Goal: Information Seeking & Learning: Learn about a topic

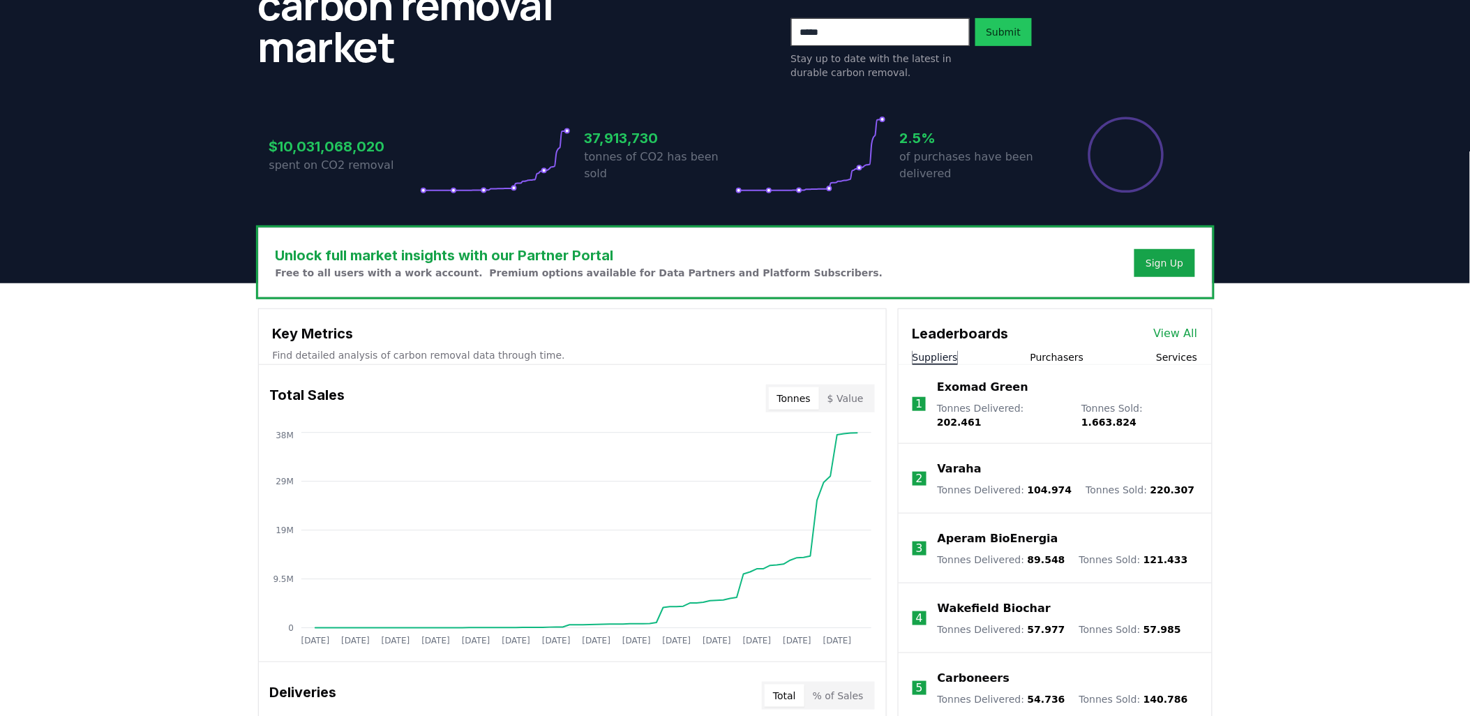
scroll to position [232, 0]
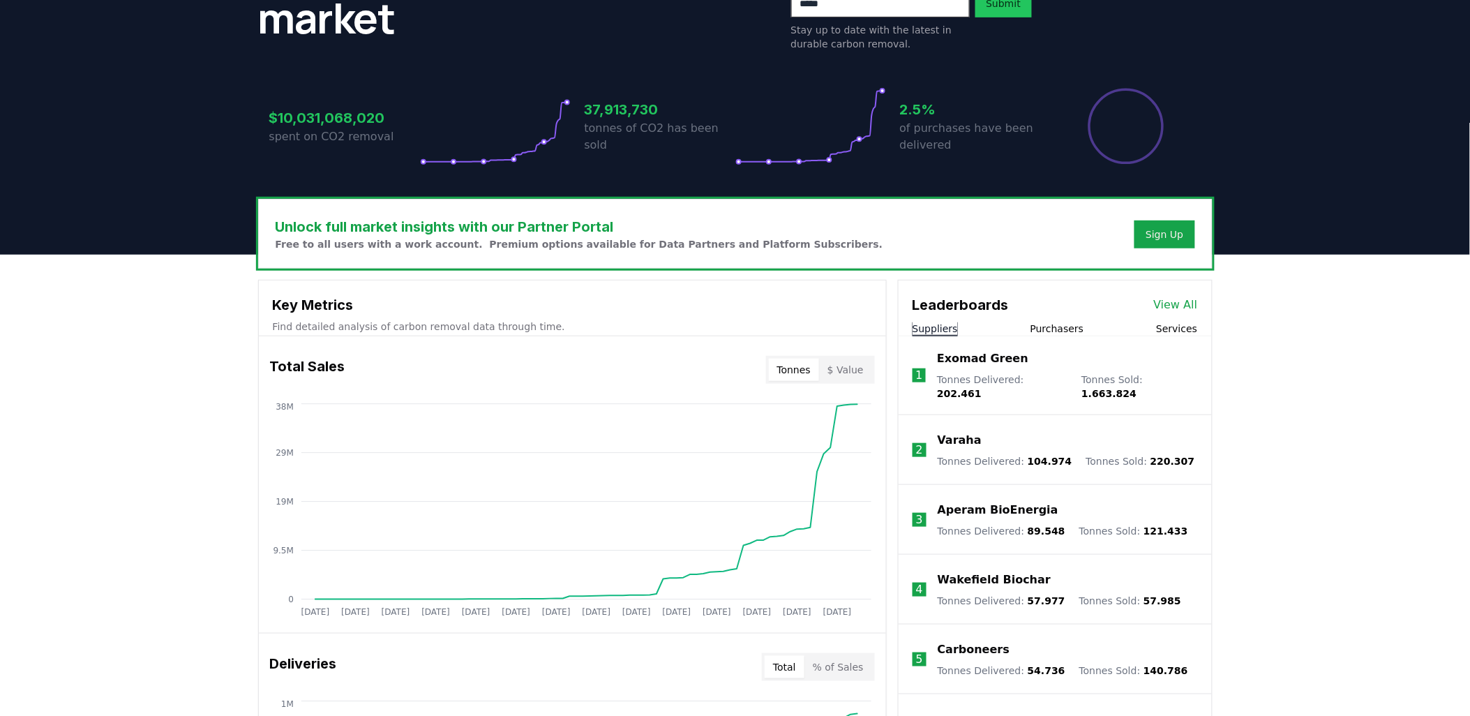
click at [1054, 327] on button "Purchasers" at bounding box center [1058, 329] width 54 height 14
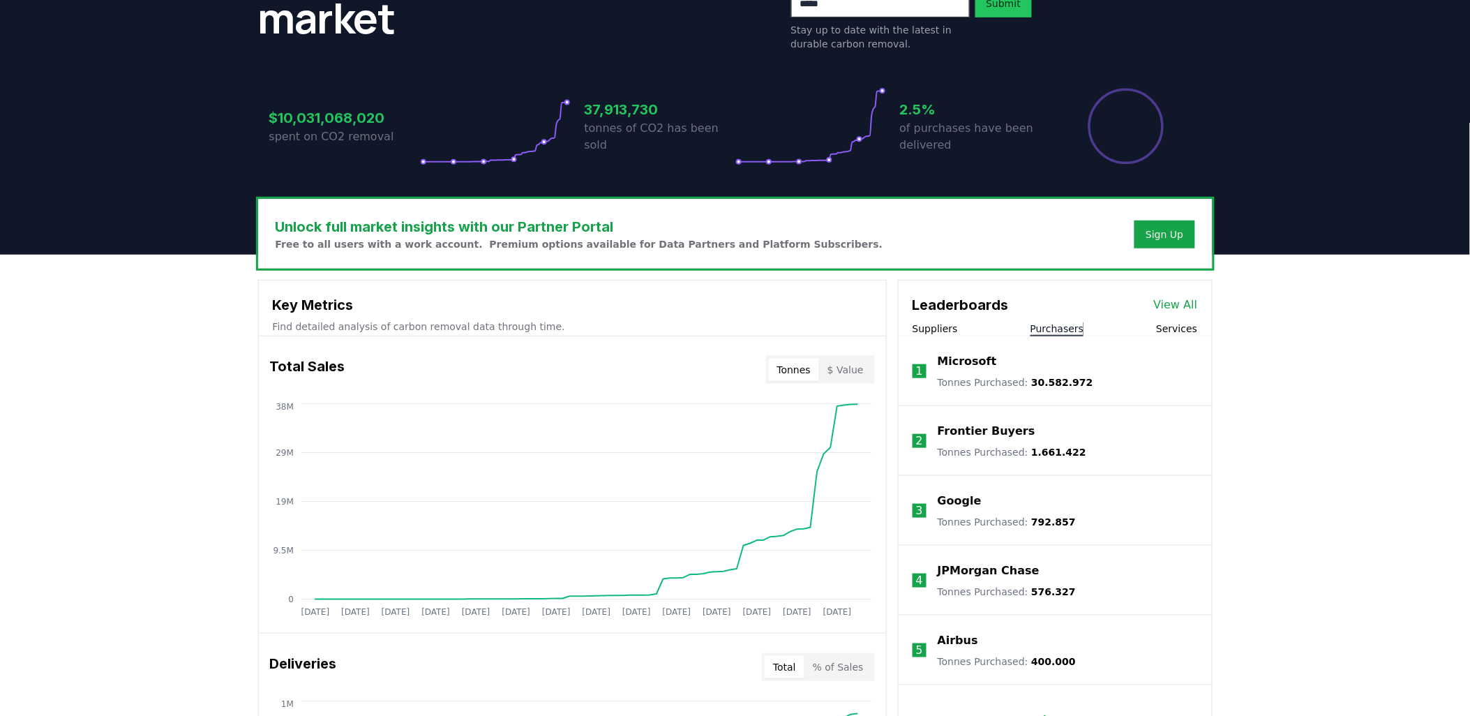
click at [963, 498] on p "Google" at bounding box center [960, 501] width 44 height 17
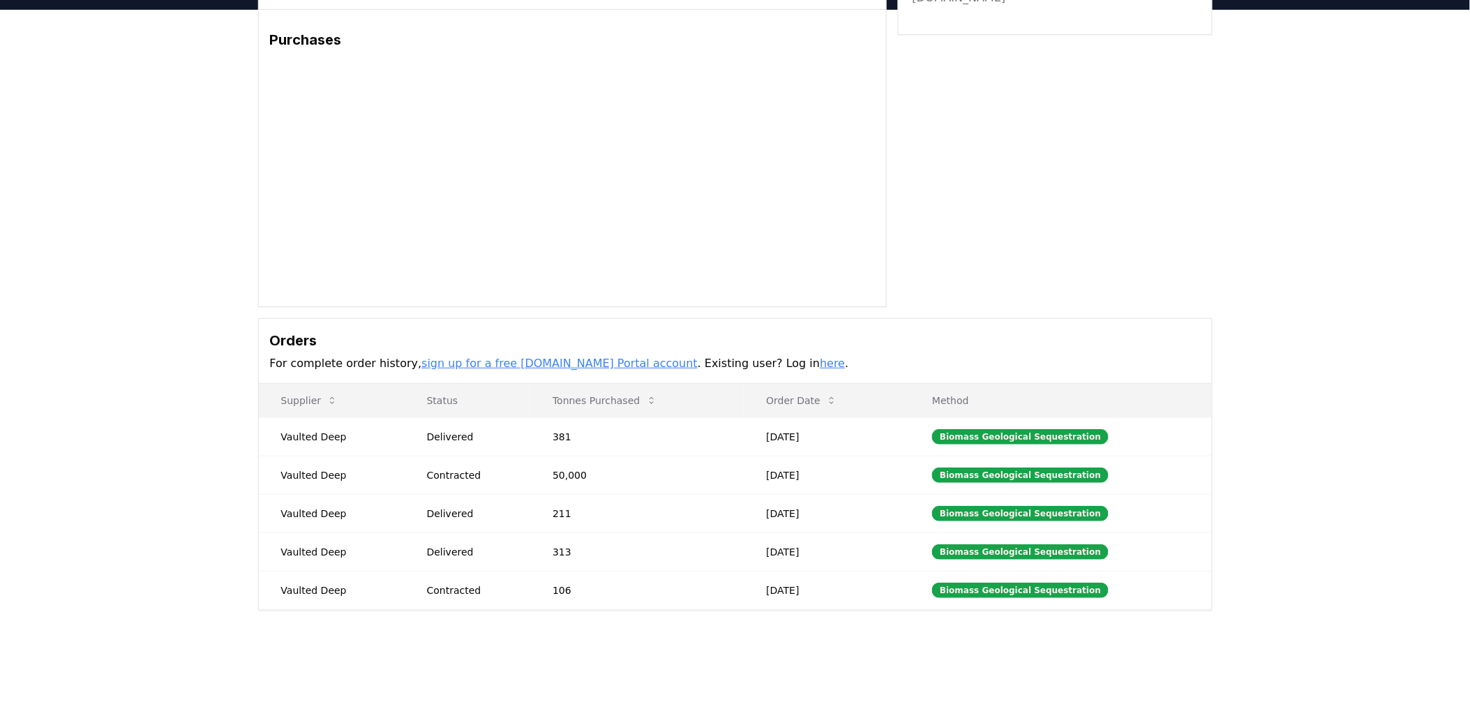
scroll to position [77, 0]
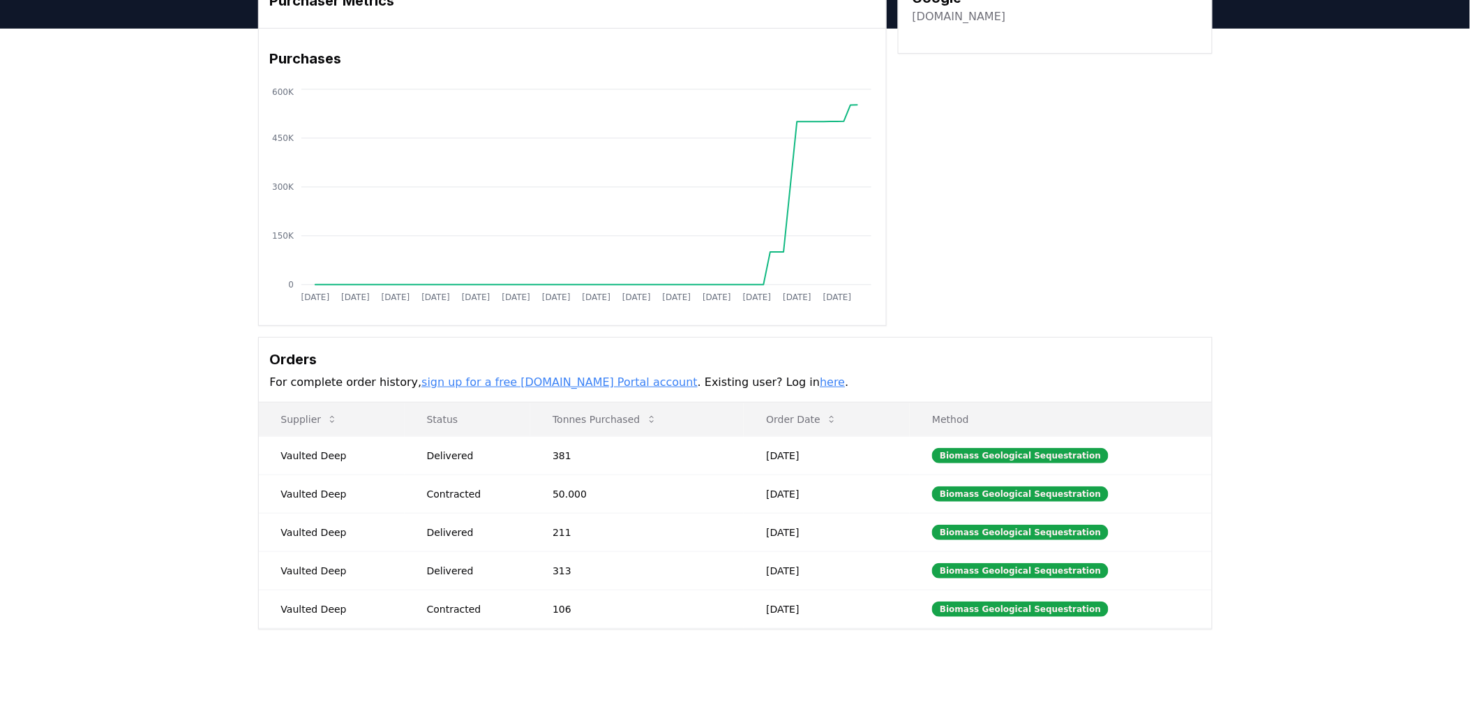
click at [820, 385] on link "here" at bounding box center [832, 381] width 25 height 13
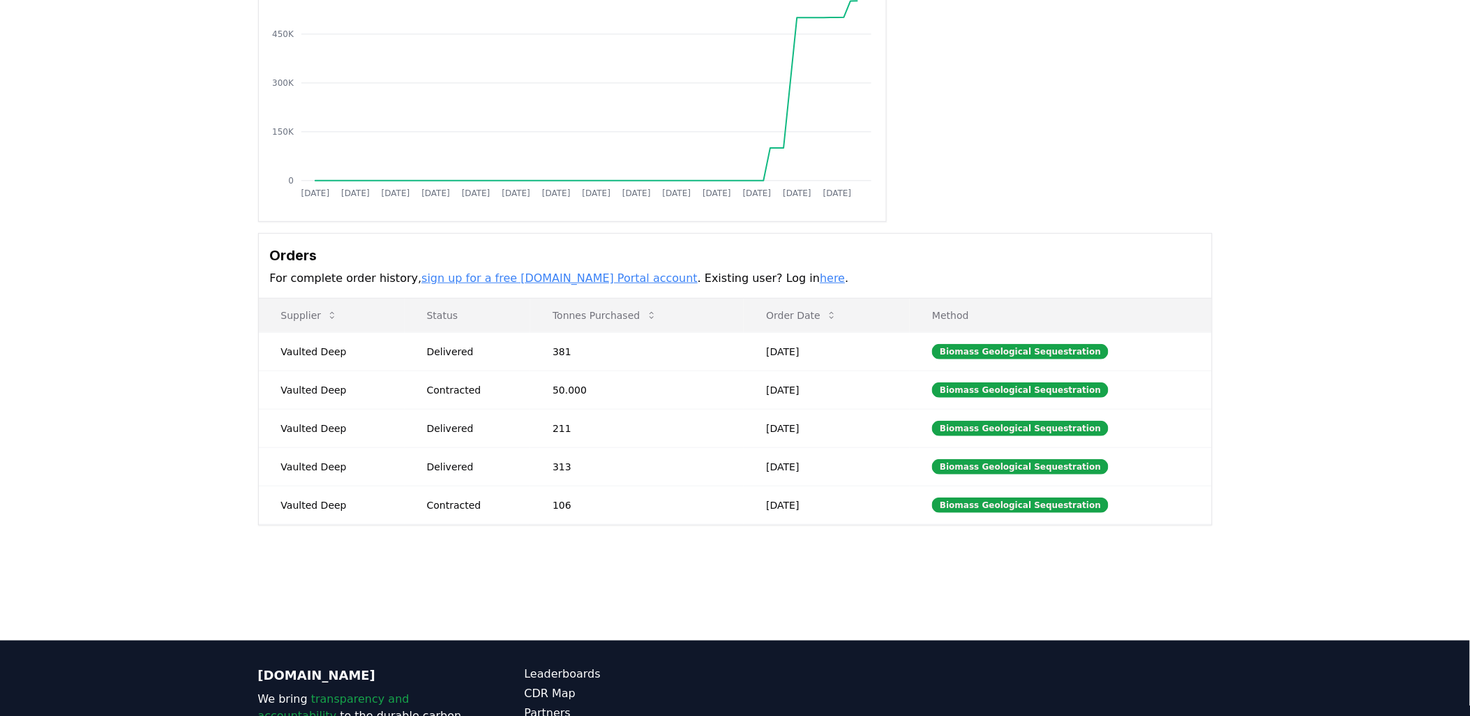
scroll to position [232, 0]
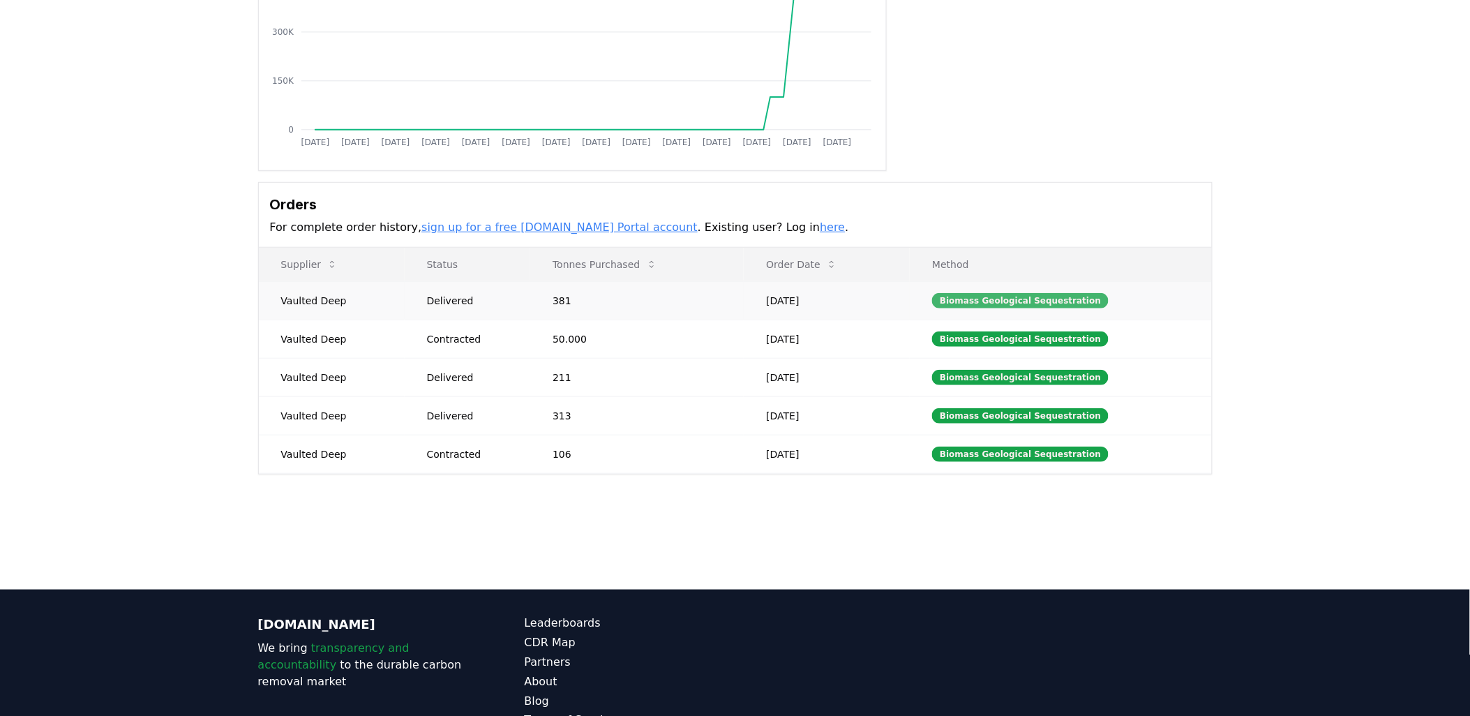
click at [982, 305] on div "Biomass Geological Sequestration" at bounding box center [1020, 300] width 177 height 15
drag, startPoint x: 987, startPoint y: 297, endPoint x: 1082, endPoint y: 301, distance: 95.0
click at [1082, 301] on div "Biomass Geological Sequestration" at bounding box center [1020, 300] width 177 height 15
drag, startPoint x: 1082, startPoint y: 301, endPoint x: 1110, endPoint y: 310, distance: 29.1
click at [1106, 308] on td "Biomass Geological Sequestration" at bounding box center [1060, 300] width 301 height 38
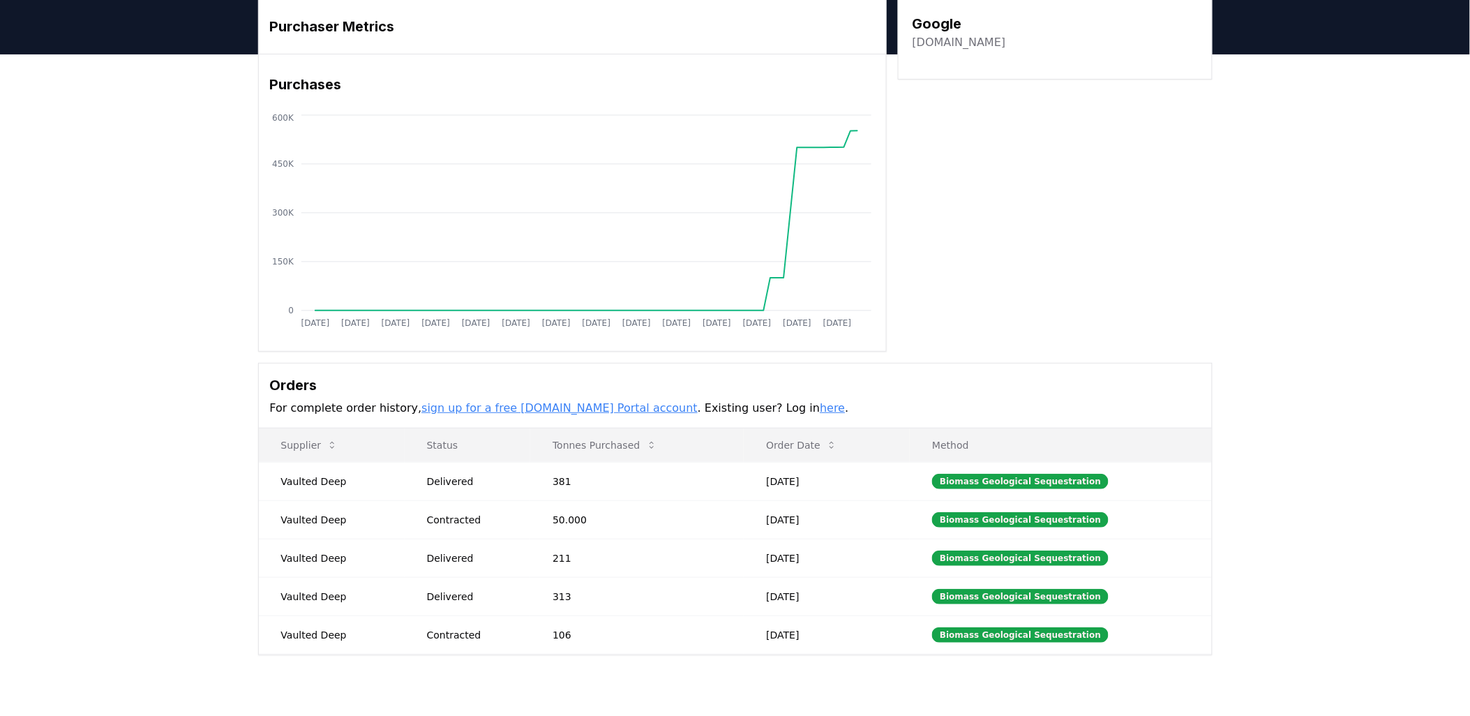
scroll to position [0, 0]
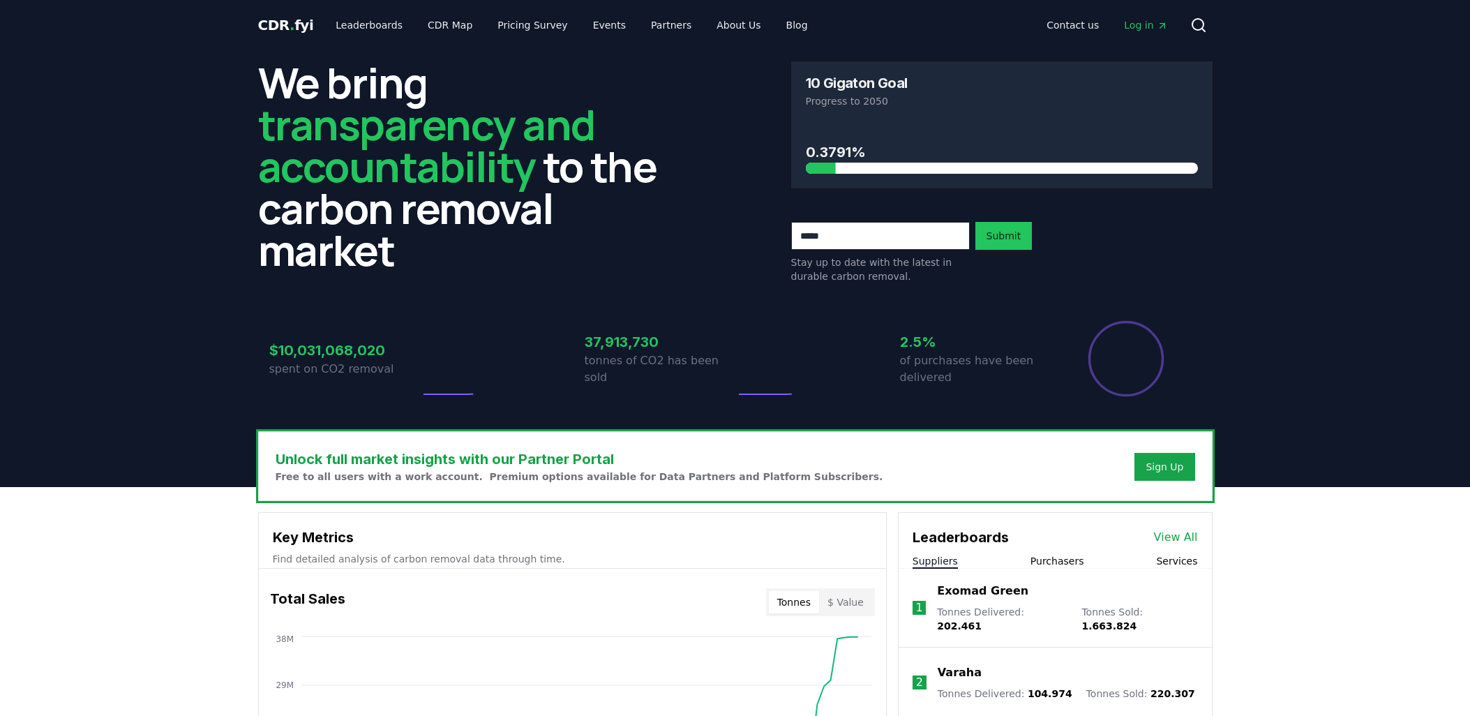
scroll to position [232, 0]
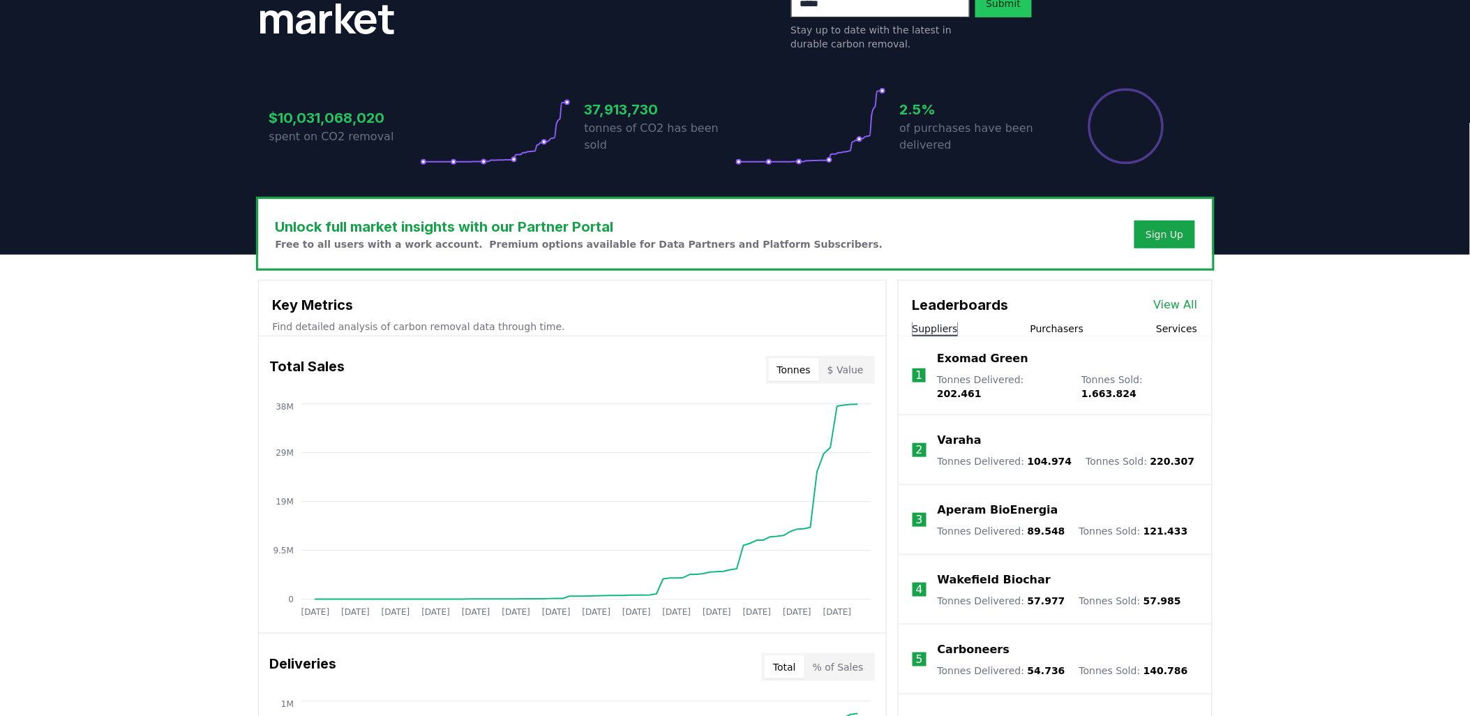
click at [992, 502] on p "Aperam BioEnergia" at bounding box center [998, 510] width 121 height 17
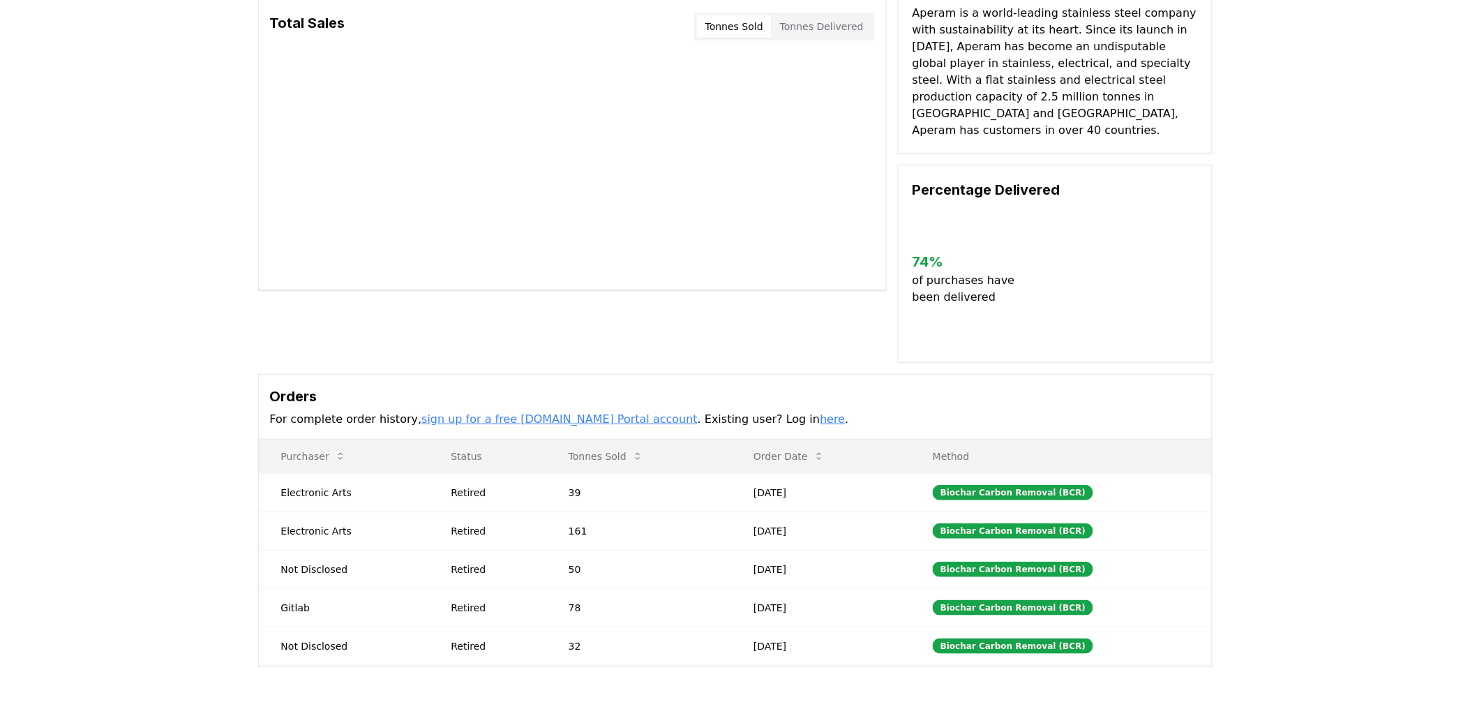
scroll to position [232, 0]
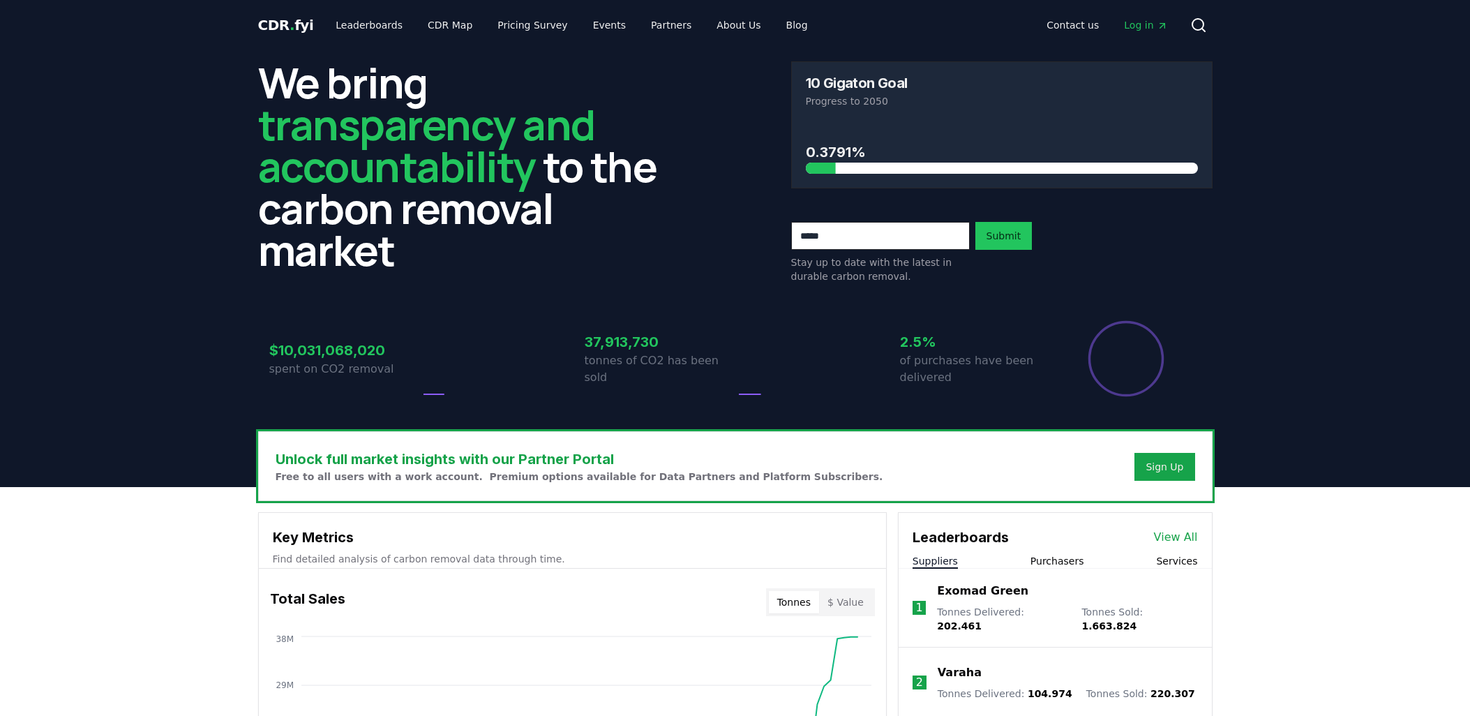
scroll to position [232, 0]
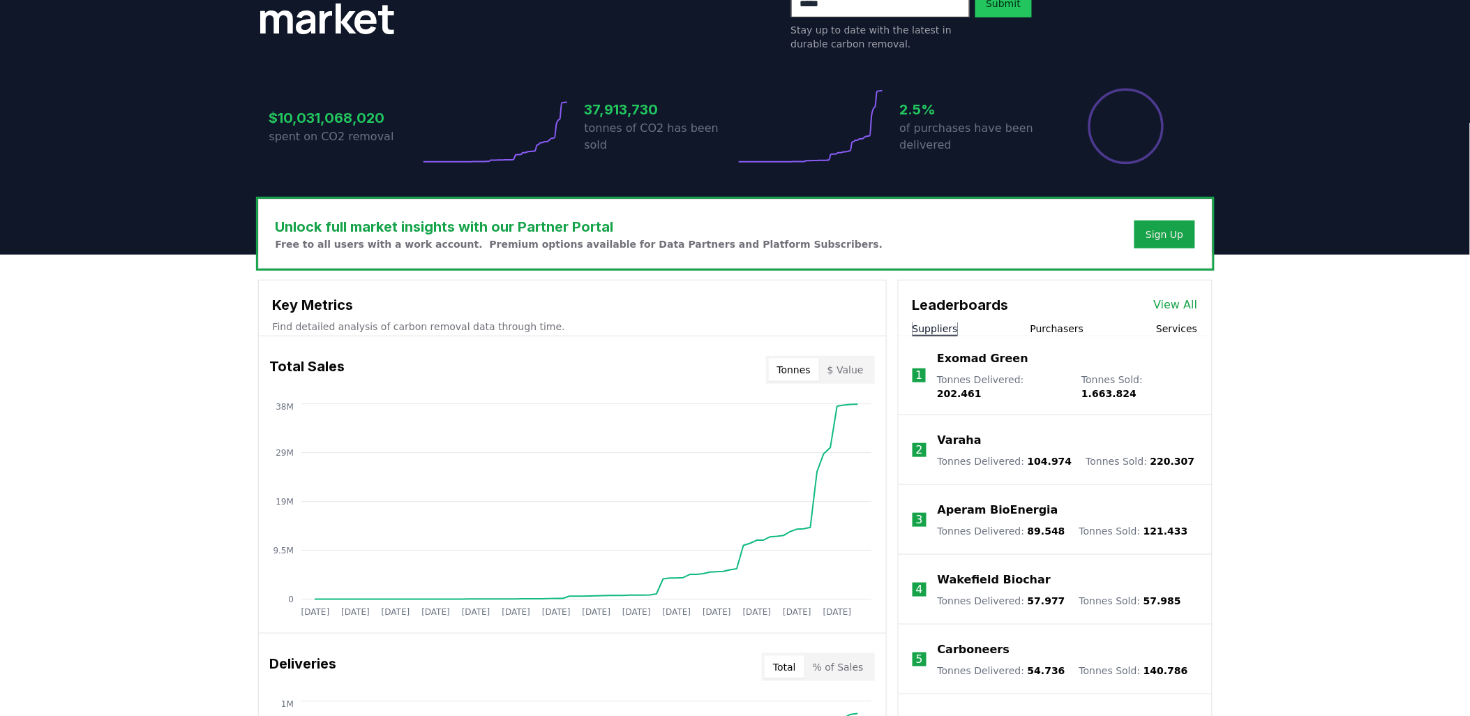
click at [1008, 572] on p "Wakefield Biochar" at bounding box center [994, 580] width 113 height 17
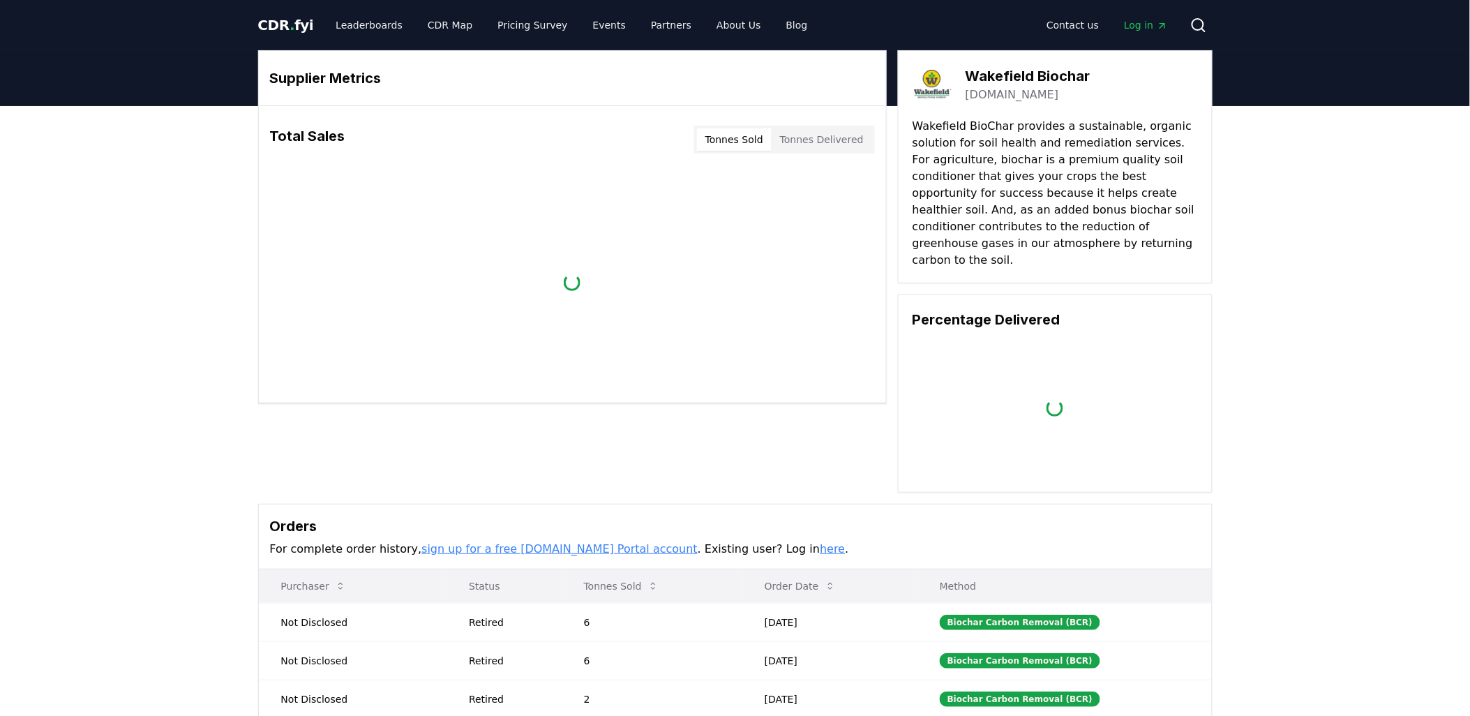
drag, startPoint x: 1020, startPoint y: 560, endPoint x: 1031, endPoint y: 555, distance: 11.6
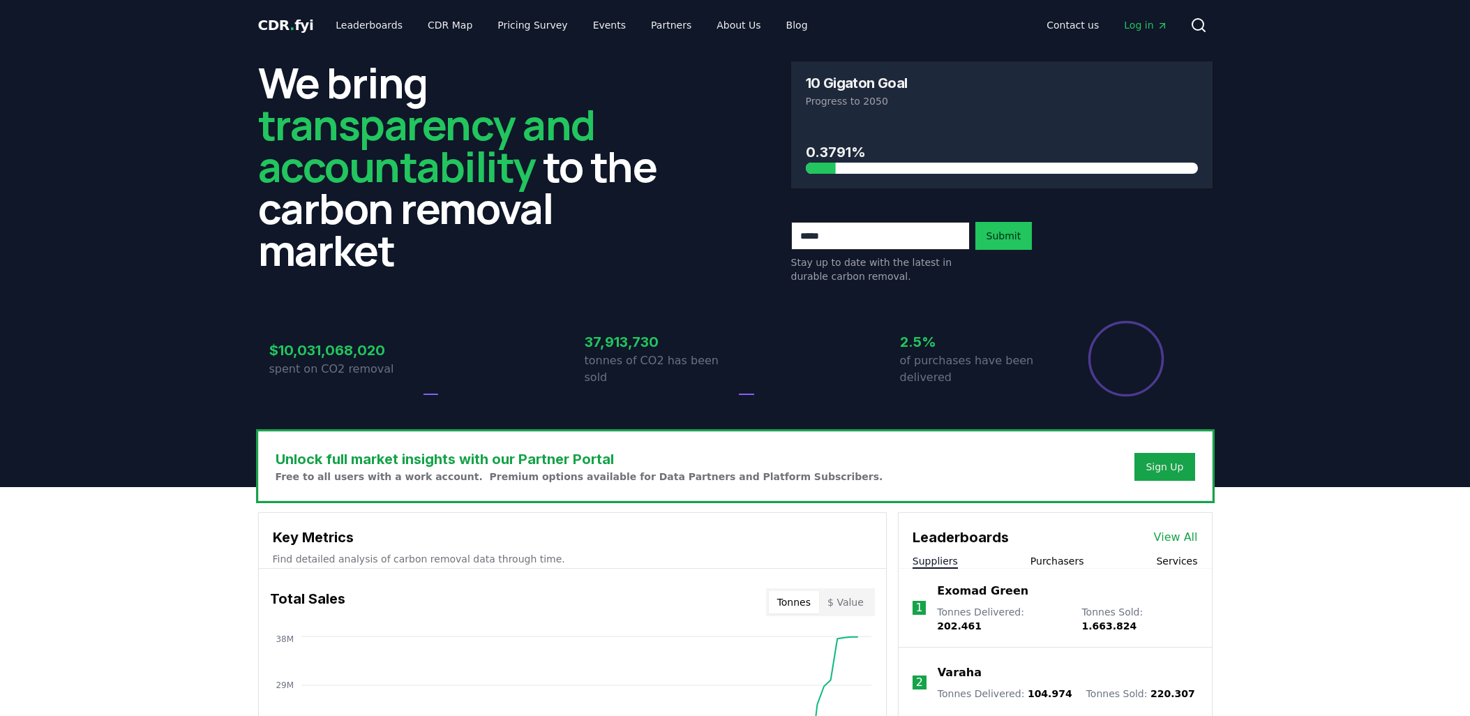
scroll to position [232, 0]
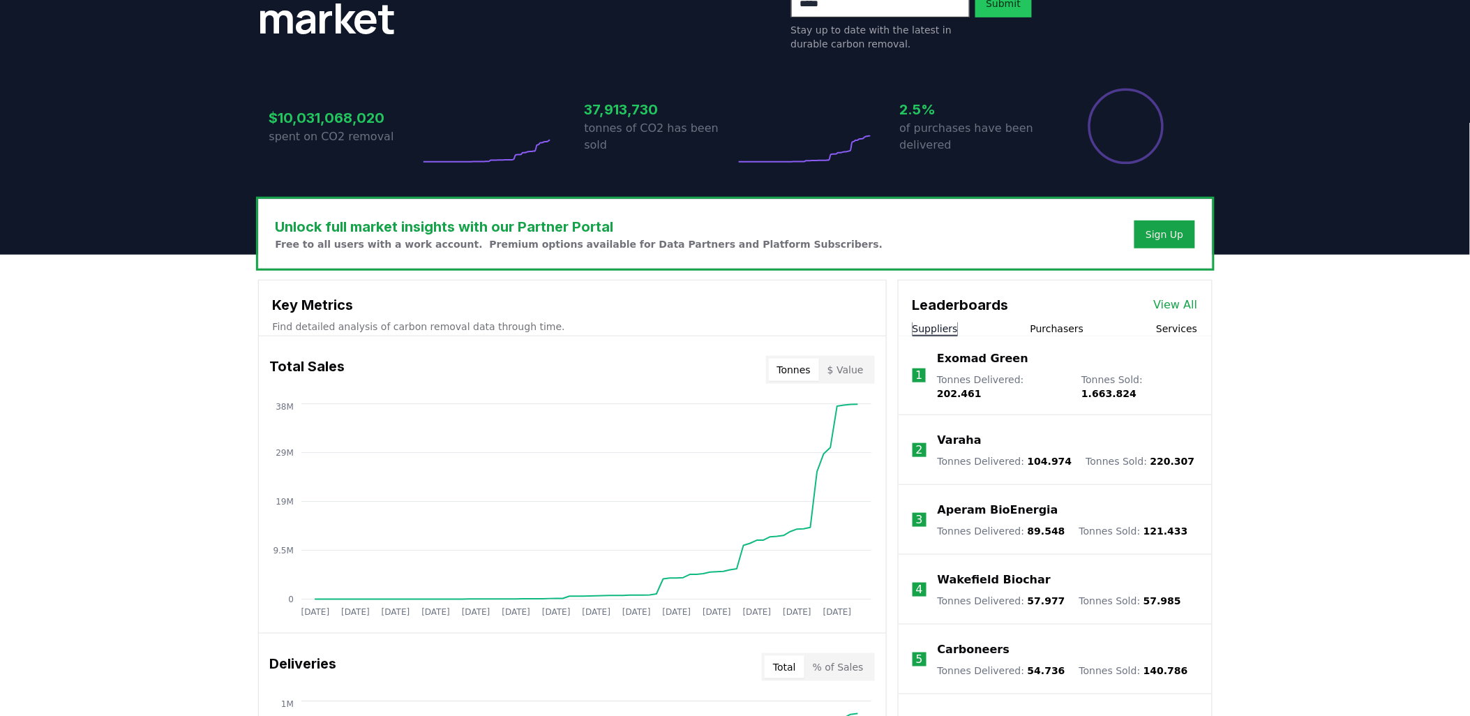
click at [984, 641] on p "Carboneers" at bounding box center [974, 649] width 72 height 17
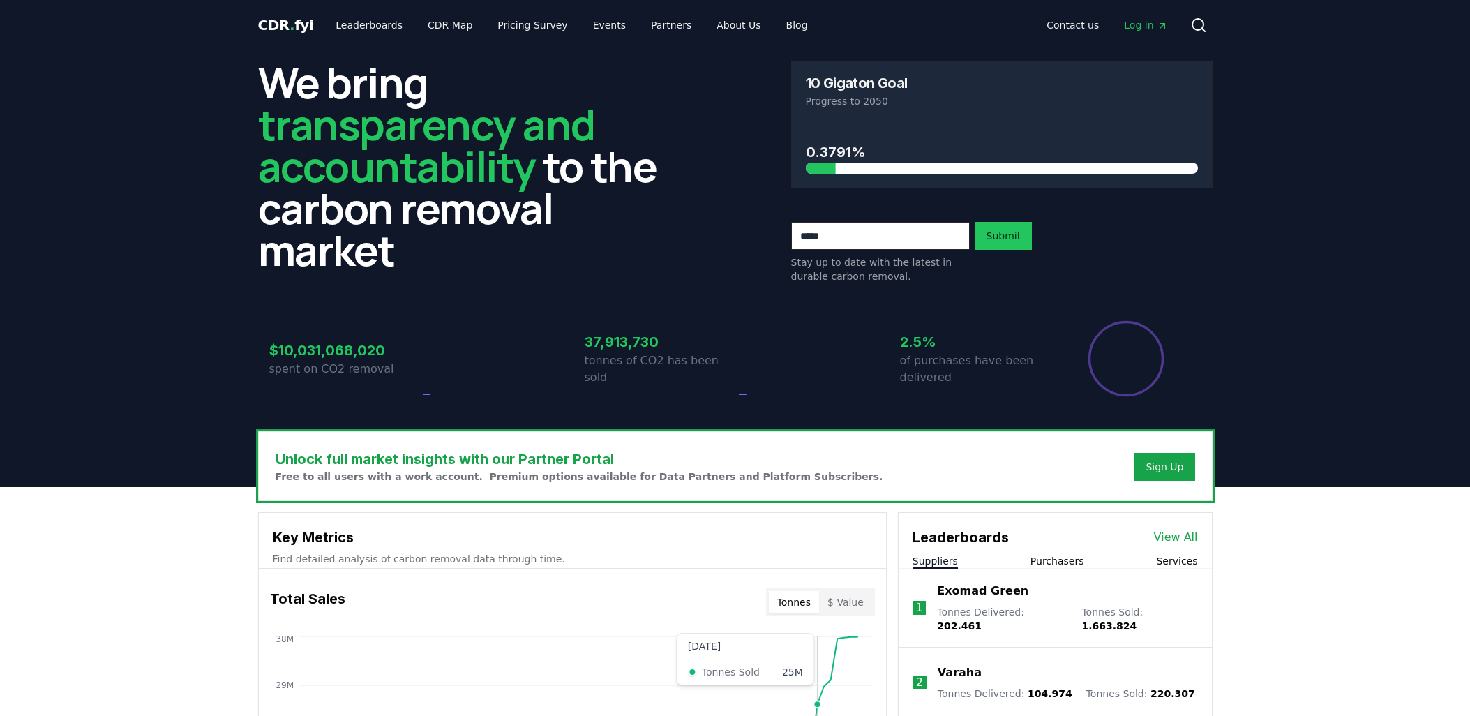
scroll to position [232, 0]
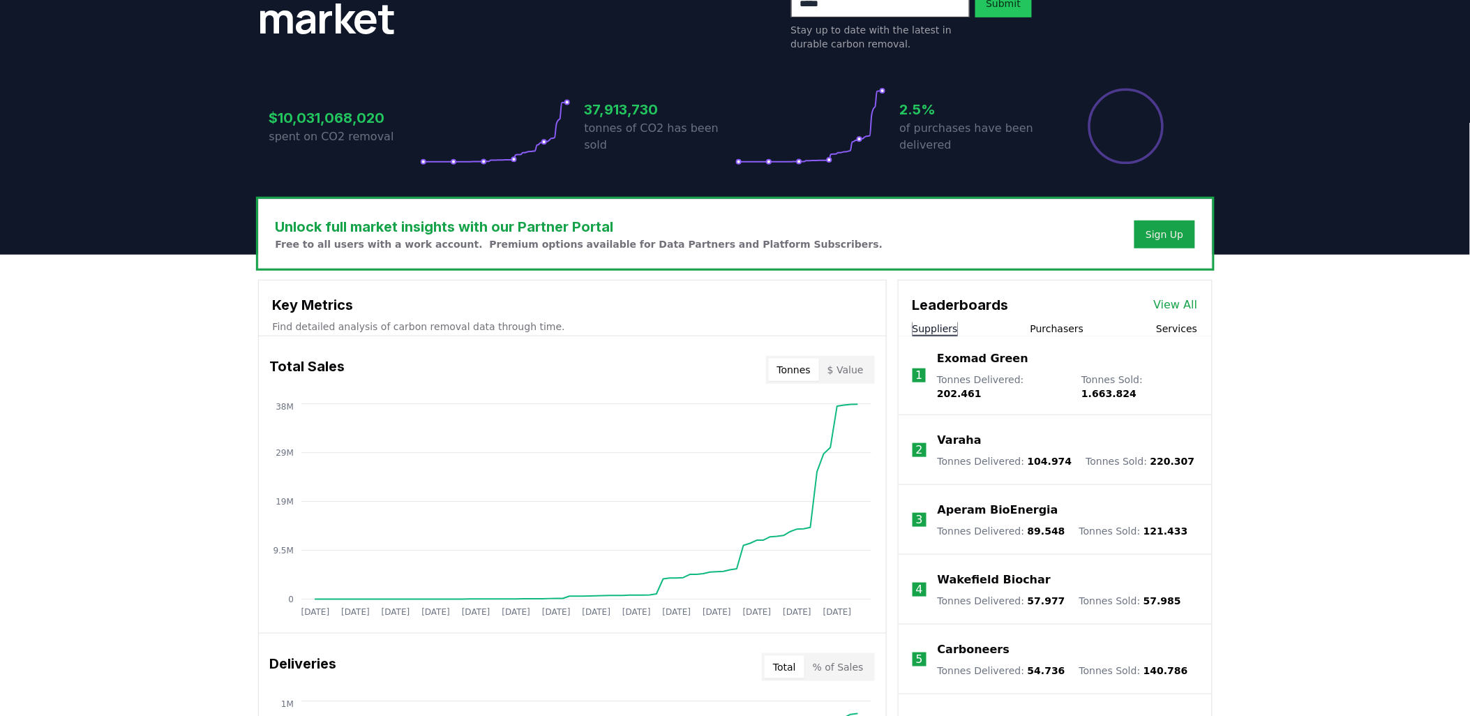
click at [1055, 326] on button "Purchasers" at bounding box center [1058, 329] width 54 height 14
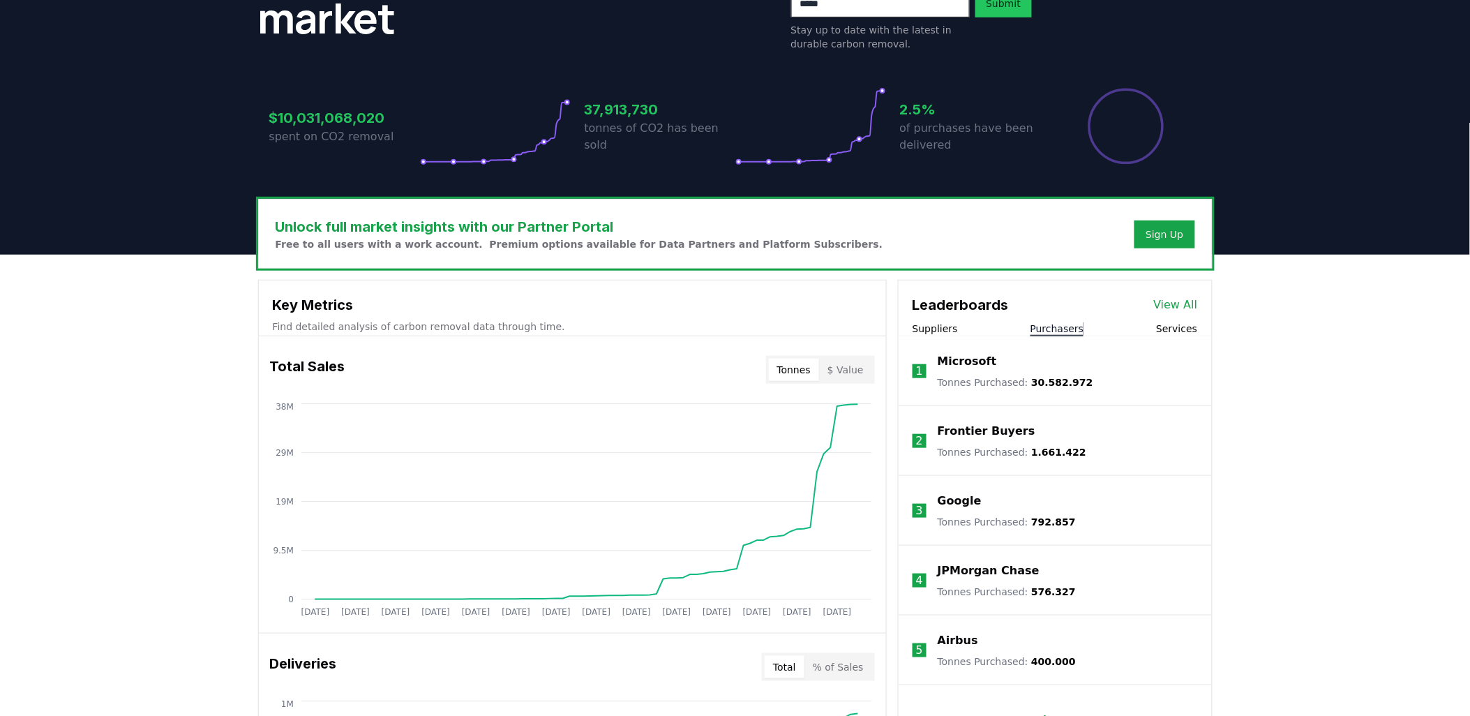
click at [1172, 301] on link "View All" at bounding box center [1176, 305] width 44 height 17
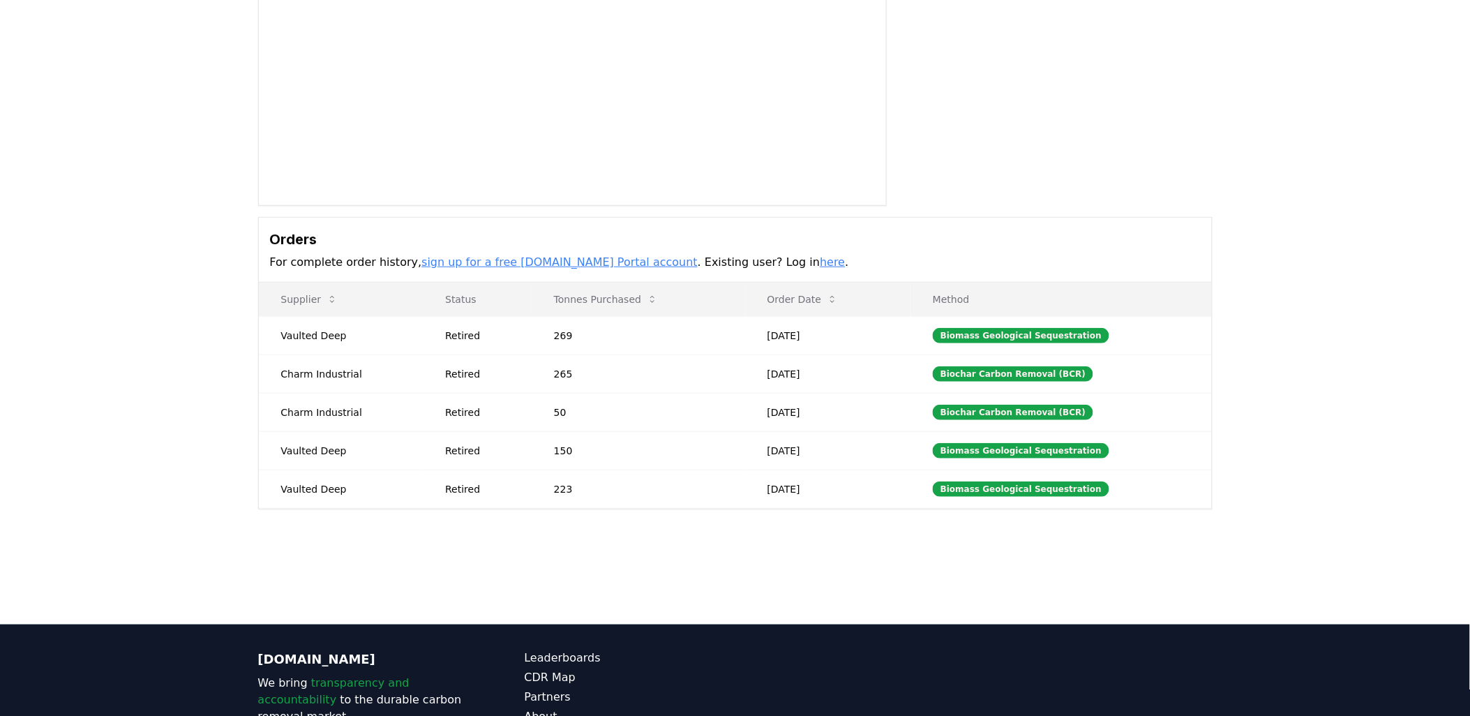
scroll to position [232, 0]
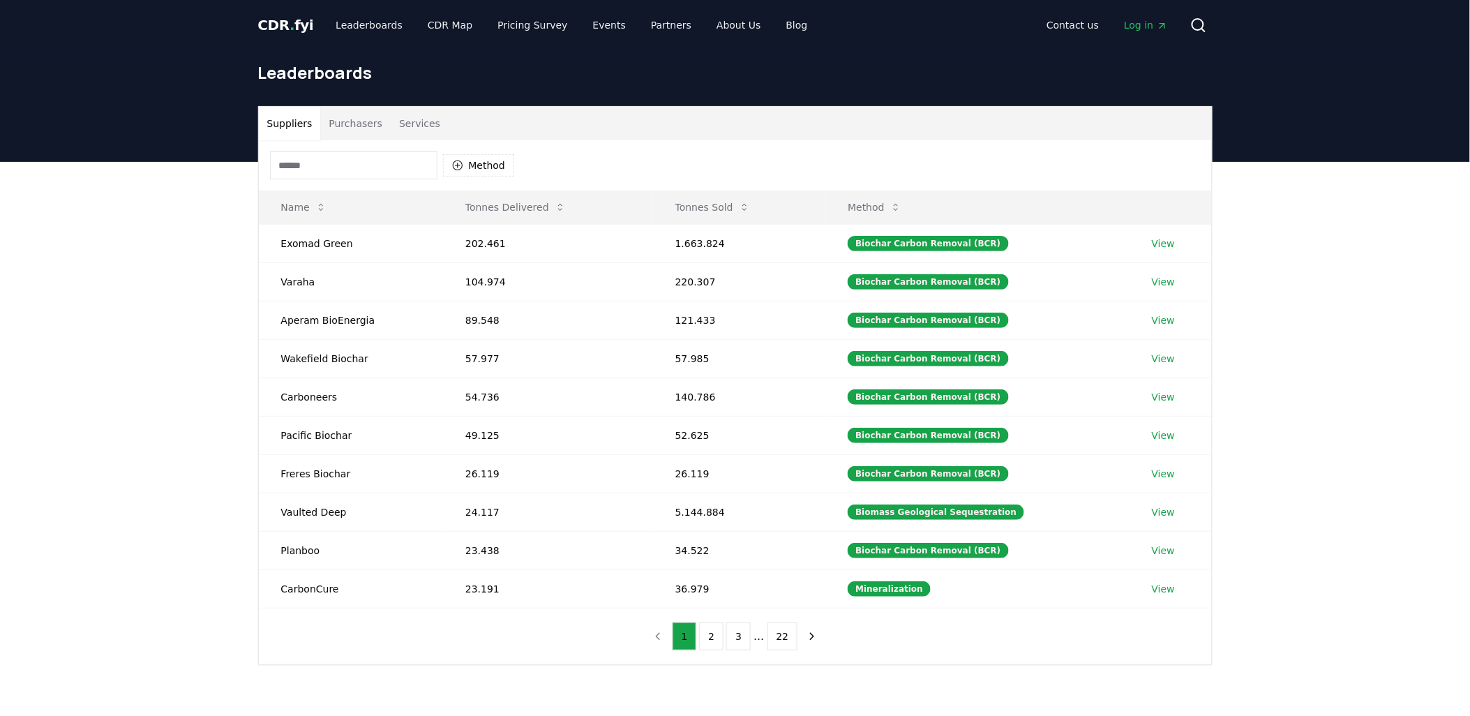
click at [338, 120] on button "Purchasers" at bounding box center [355, 123] width 70 height 33
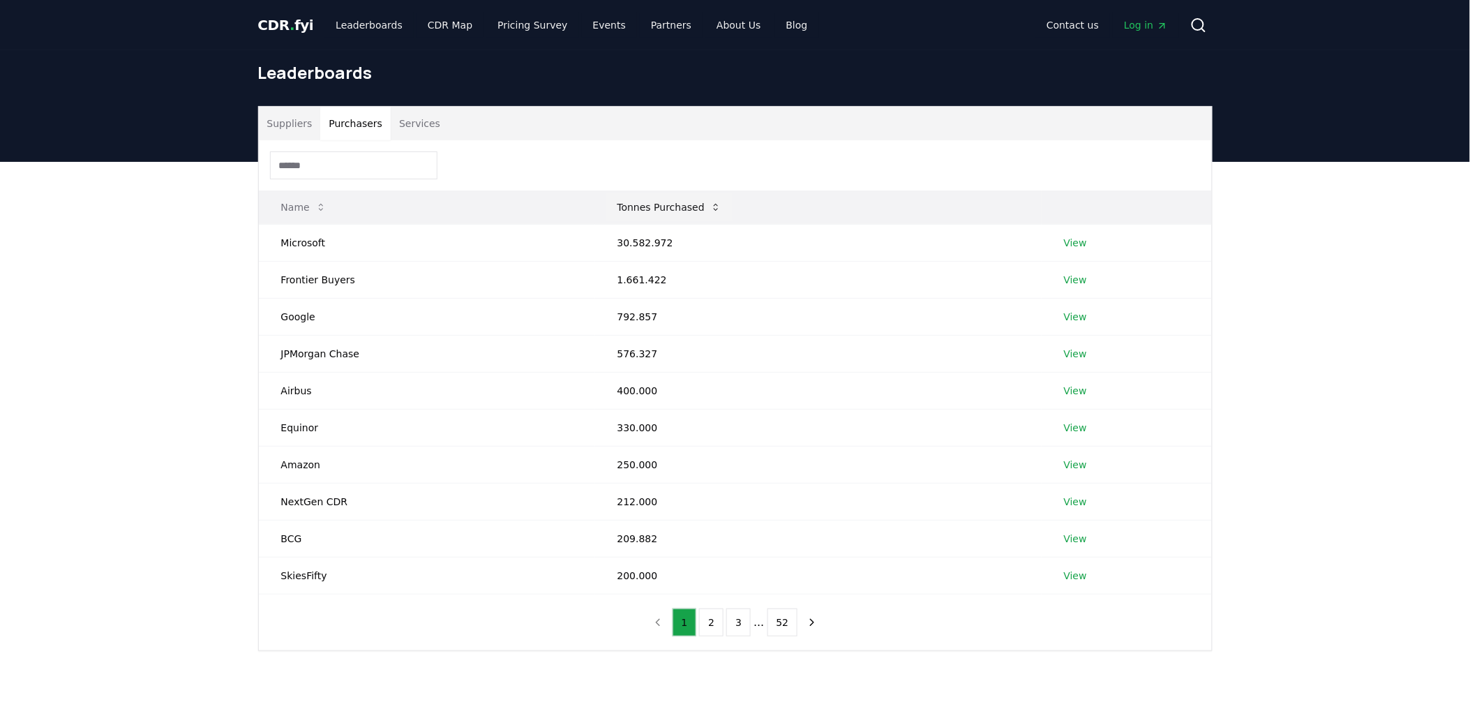
click at [643, 204] on button "Tonnes Purchased" at bounding box center [669, 207] width 126 height 28
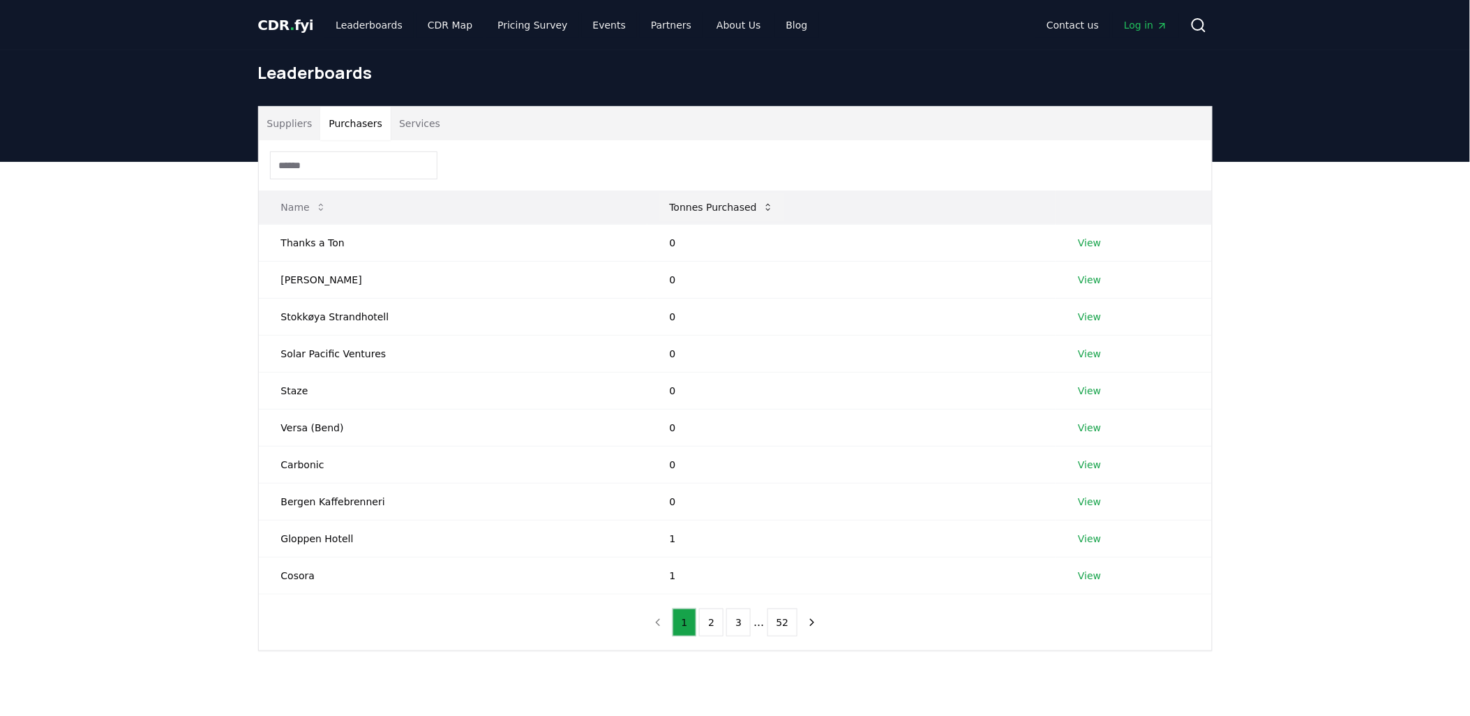
click at [741, 204] on button "Tonnes Purchased" at bounding box center [722, 207] width 126 height 28
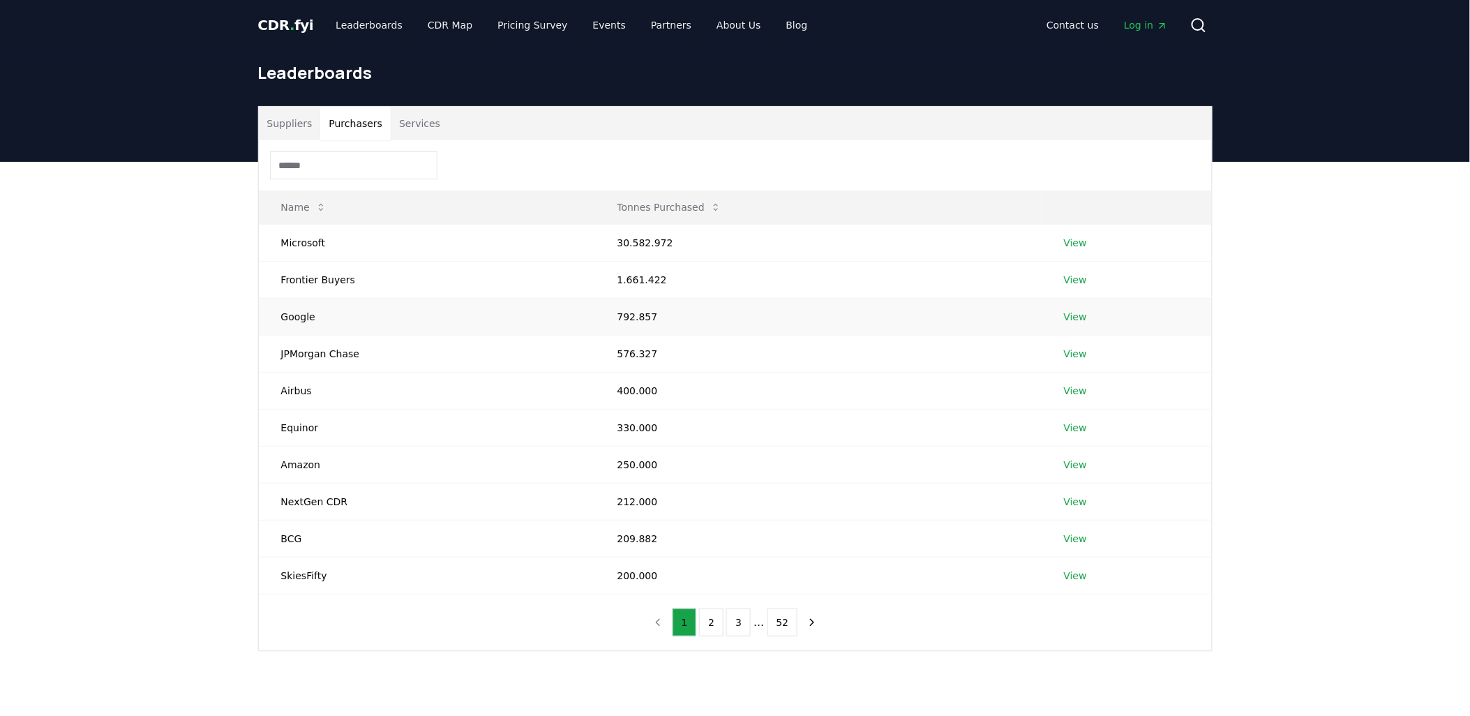
click at [1068, 318] on link "View" at bounding box center [1075, 317] width 23 height 14
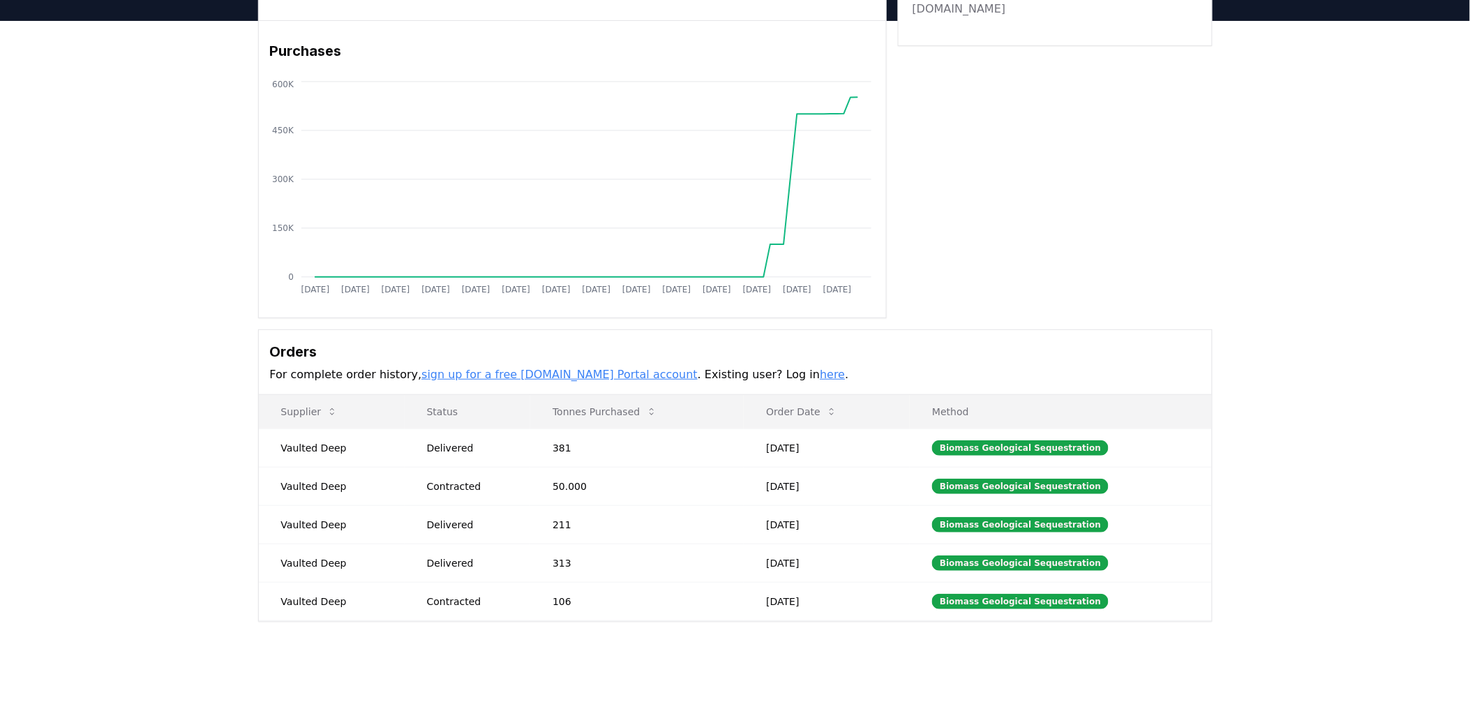
scroll to position [310, 0]
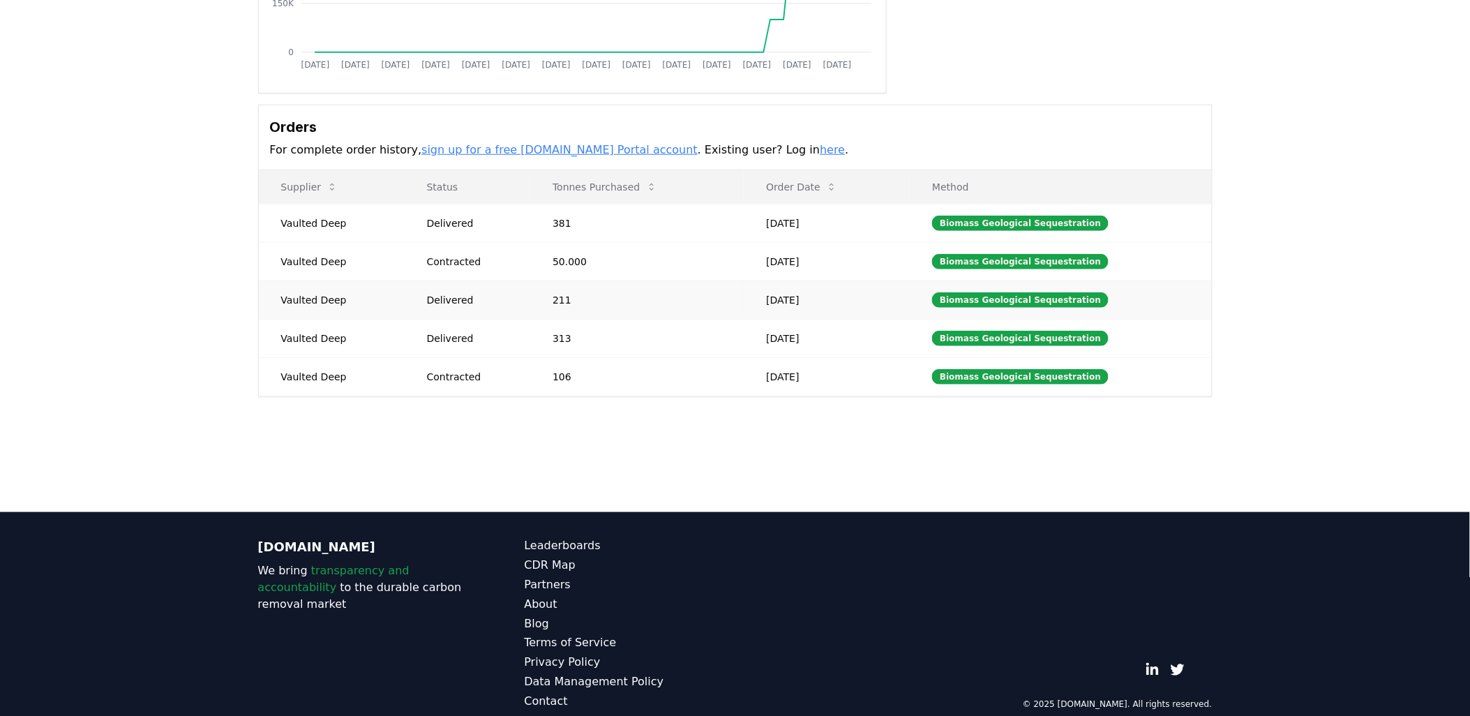
drag, startPoint x: 1079, startPoint y: 301, endPoint x: 1082, endPoint y: 317, distance: 16.4
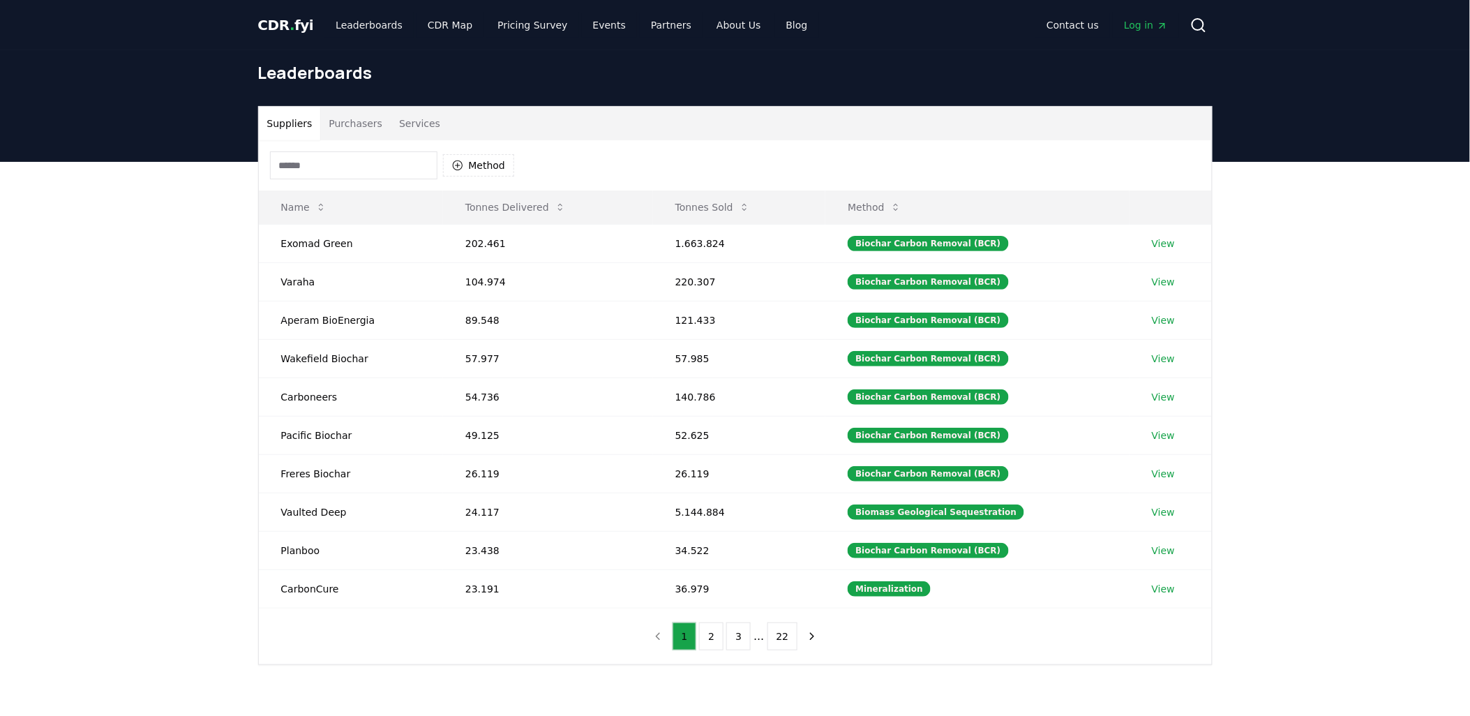
click at [373, 127] on button "Purchasers" at bounding box center [355, 123] width 70 height 33
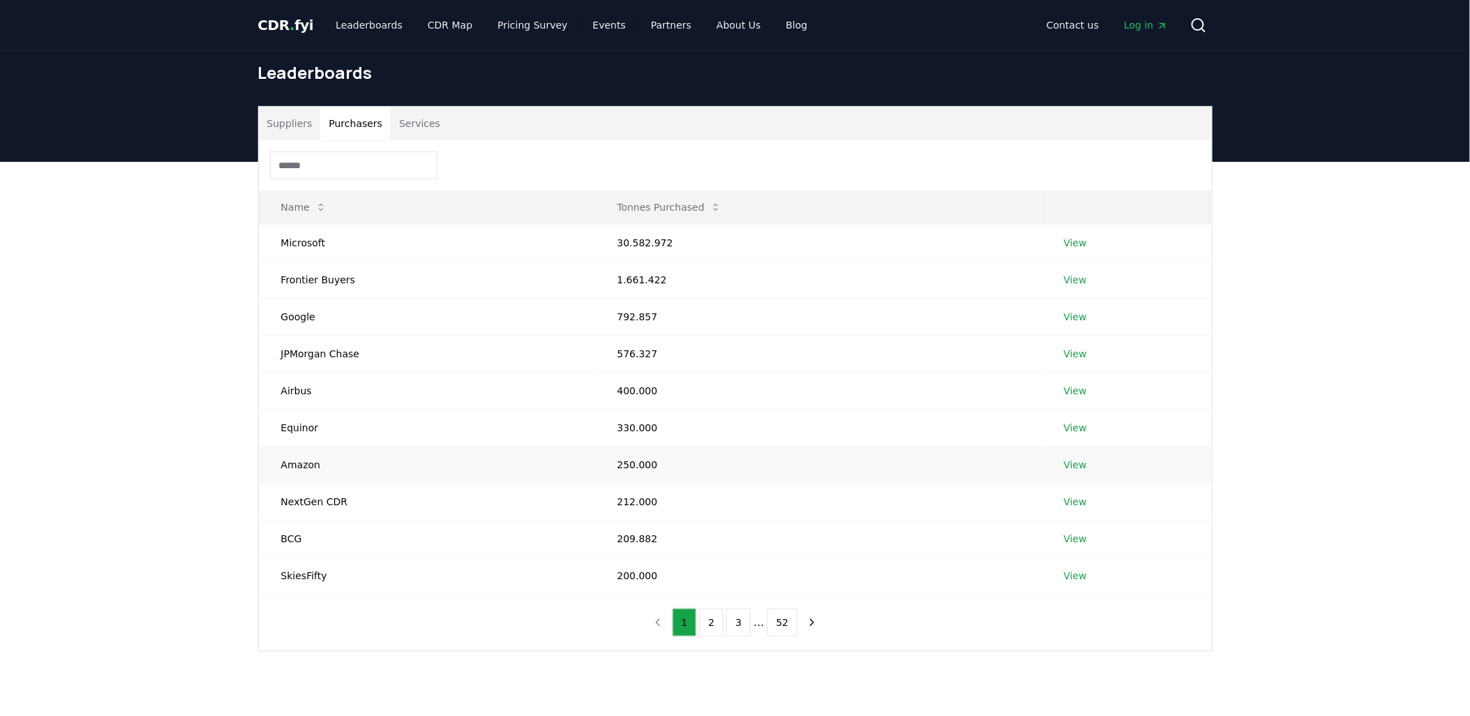
click at [1066, 466] on link "View" at bounding box center [1075, 465] width 23 height 14
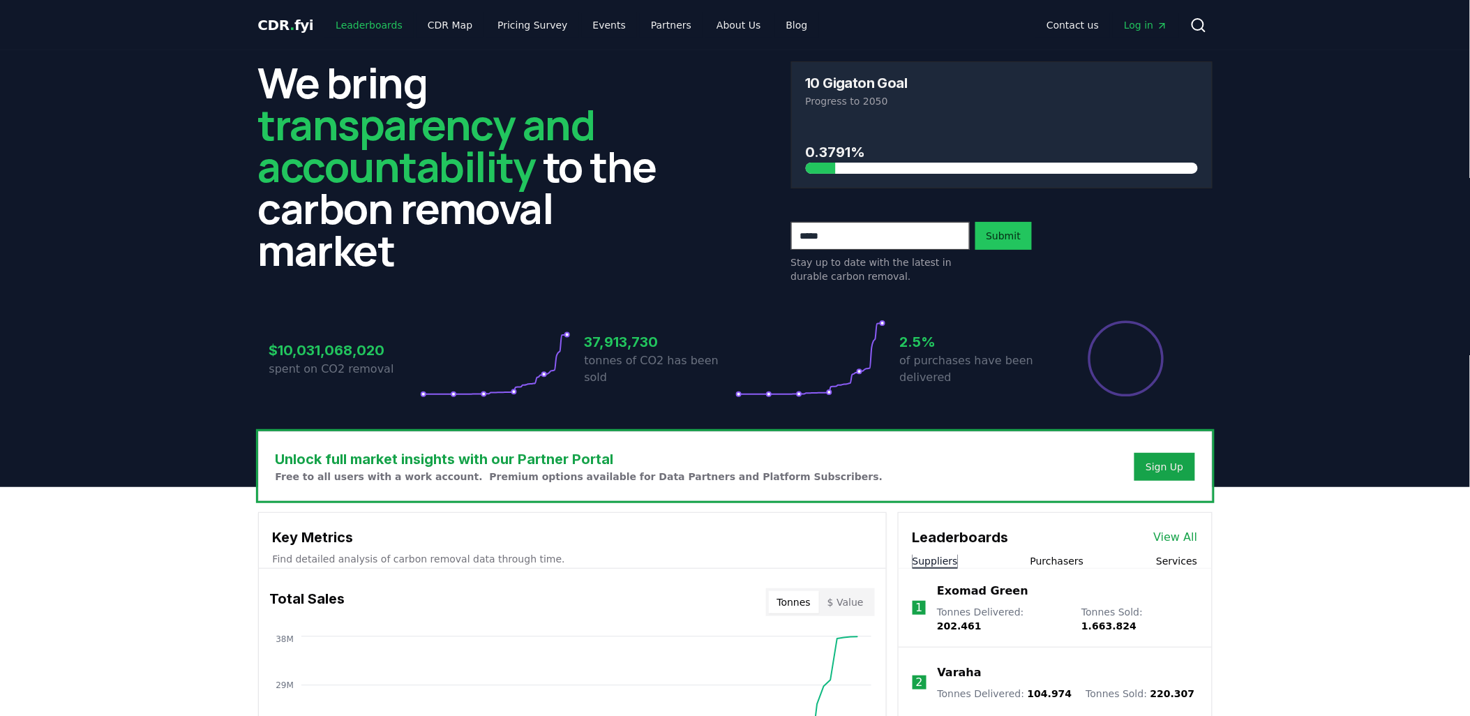
click at [350, 23] on link "Leaderboards" at bounding box center [368, 25] width 89 height 25
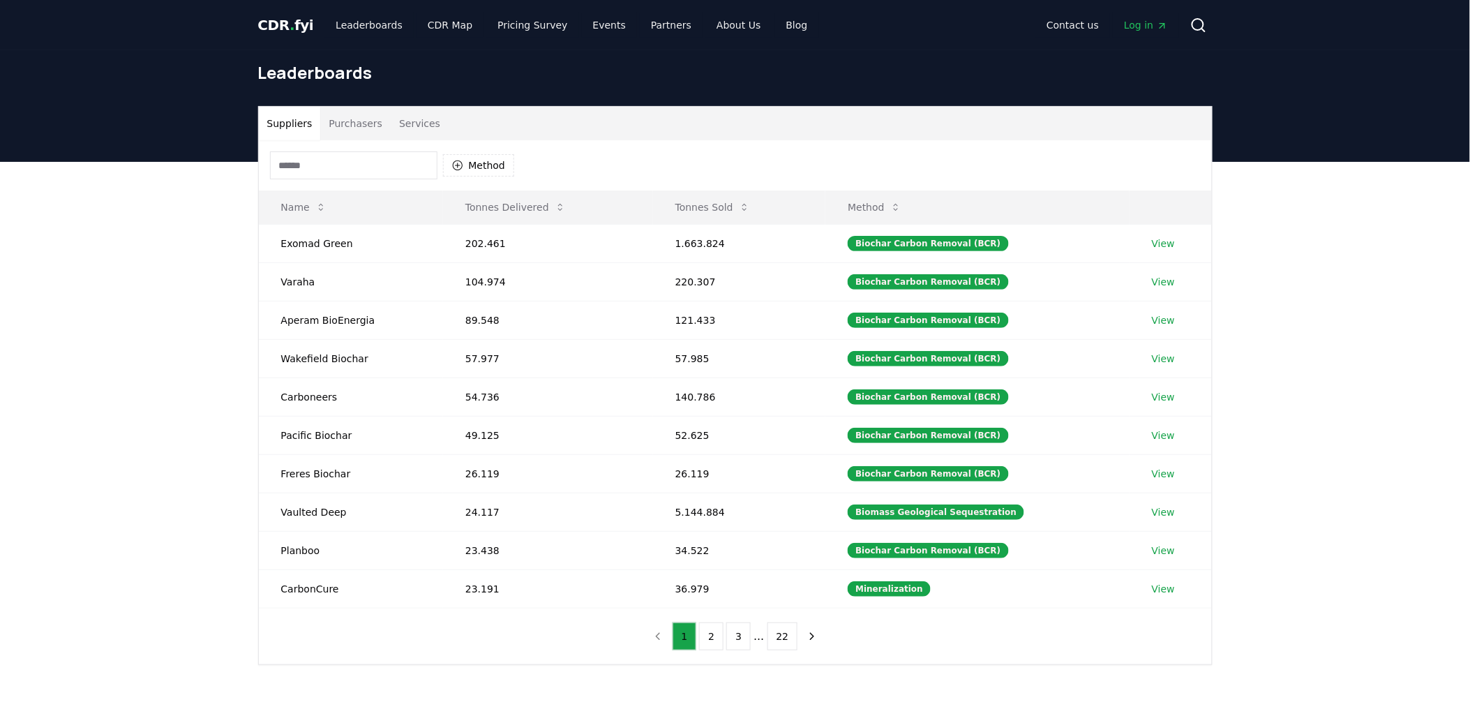
click at [347, 131] on button "Purchasers" at bounding box center [355, 123] width 70 height 33
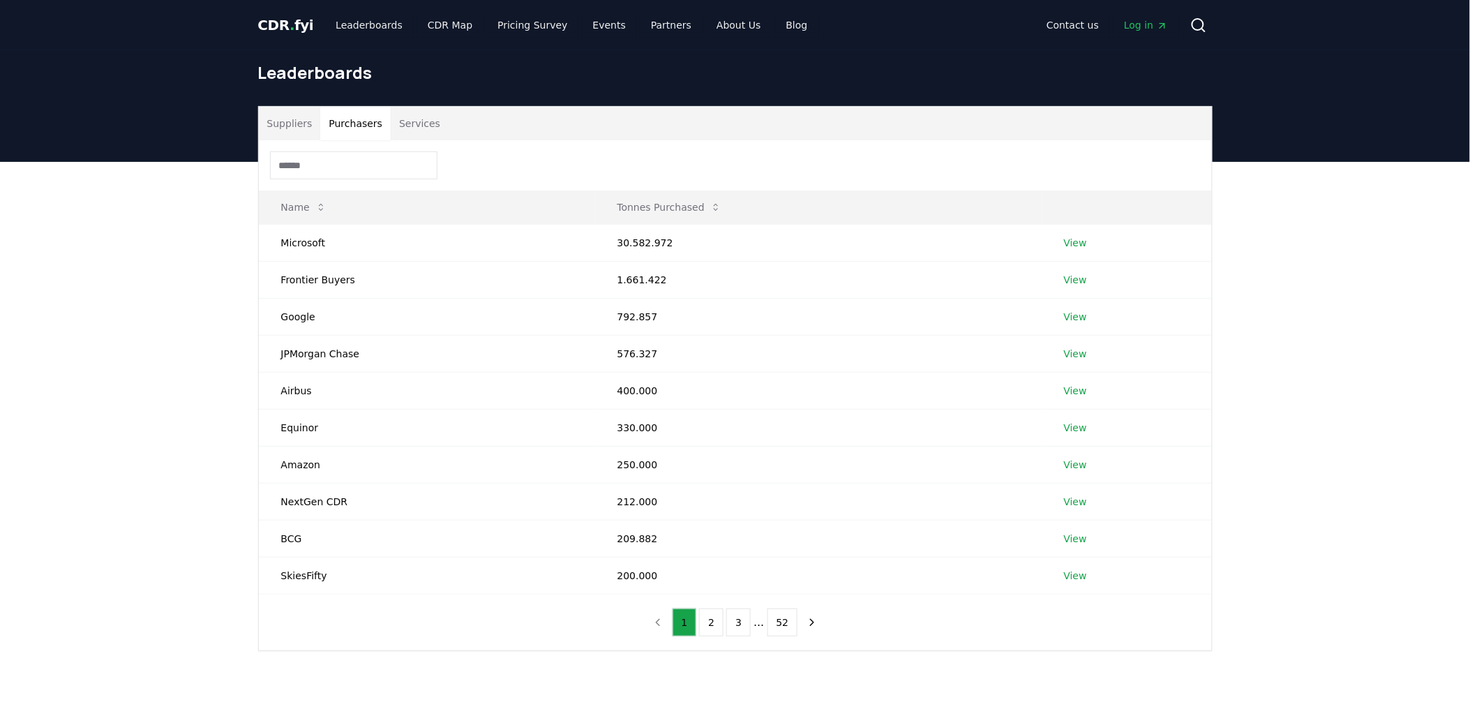
click at [346, 158] on input at bounding box center [353, 165] width 167 height 28
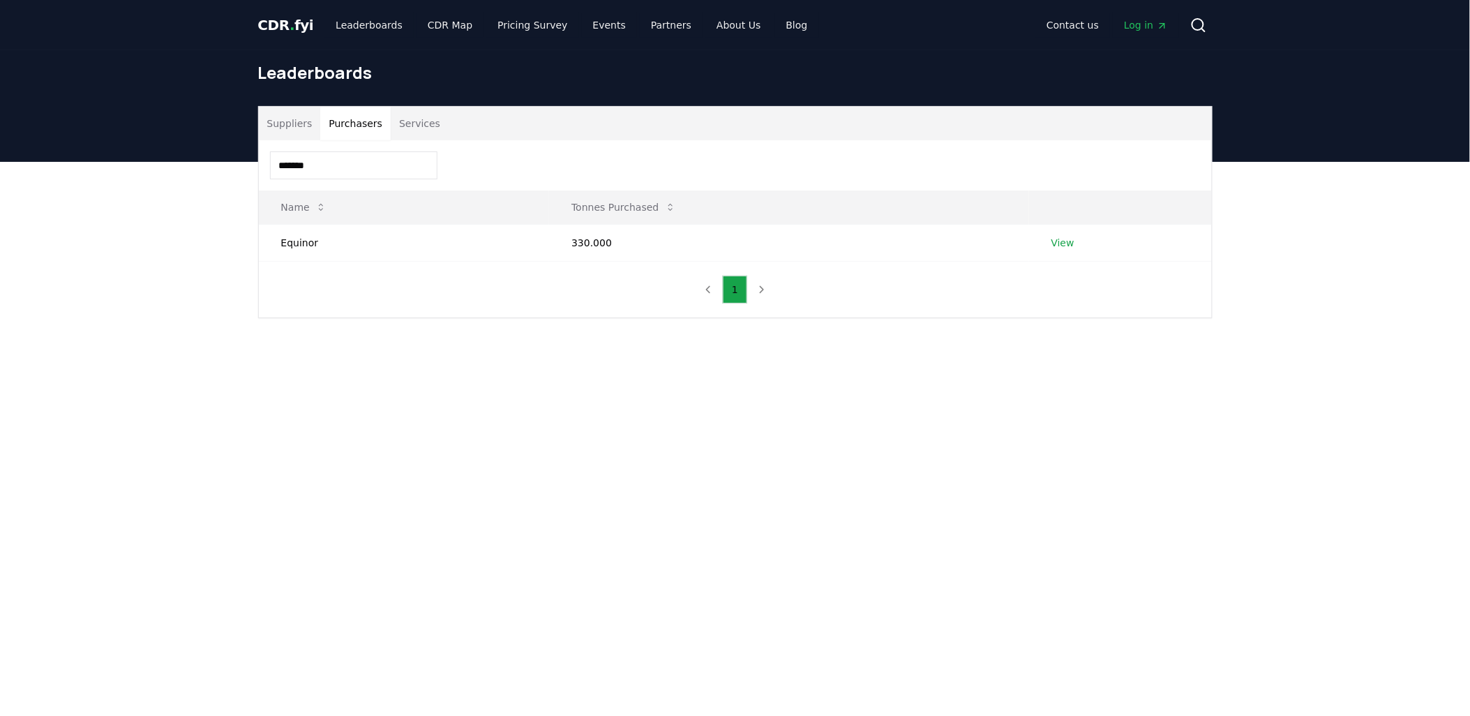
type input "*******"
click at [644, 245] on td "330.000" at bounding box center [788, 242] width 479 height 37
click at [1066, 247] on link "View" at bounding box center [1063, 243] width 23 height 14
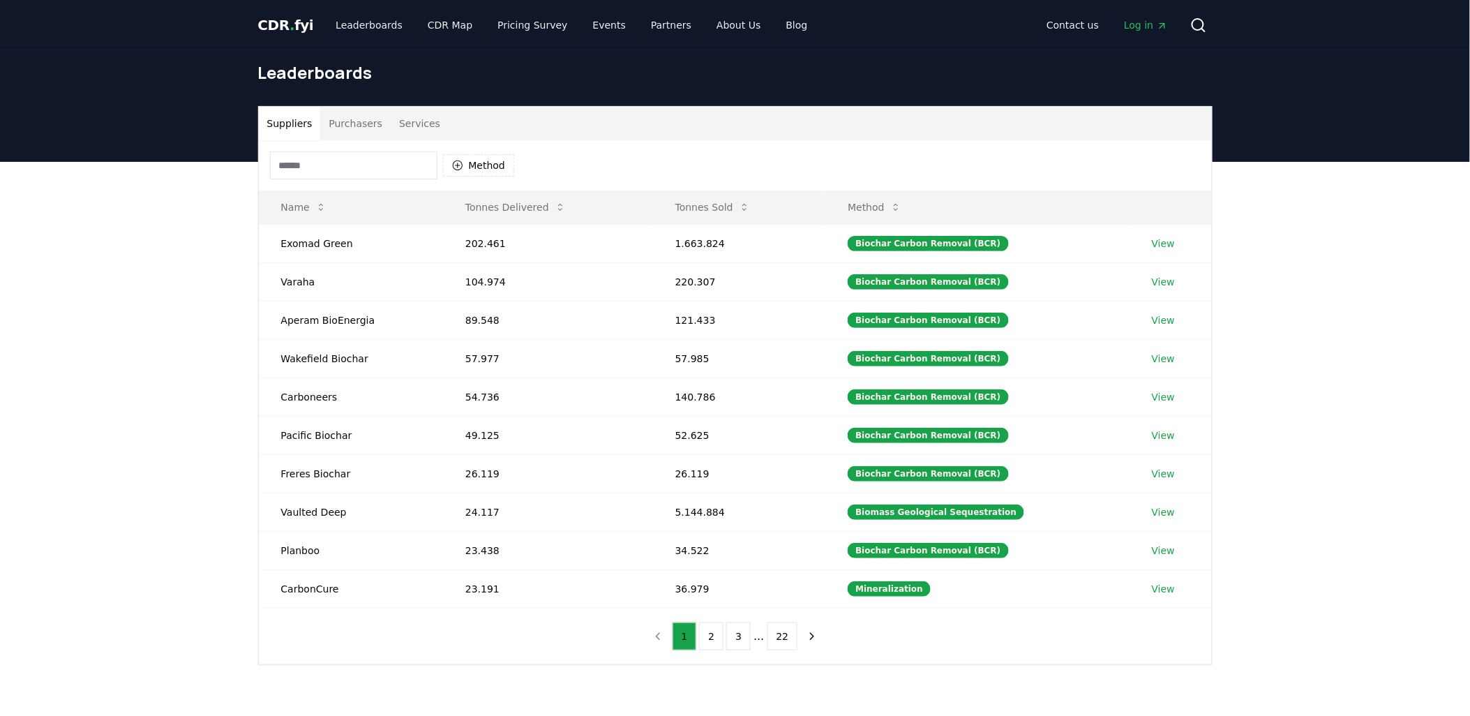
click at [346, 156] on input at bounding box center [353, 165] width 167 height 28
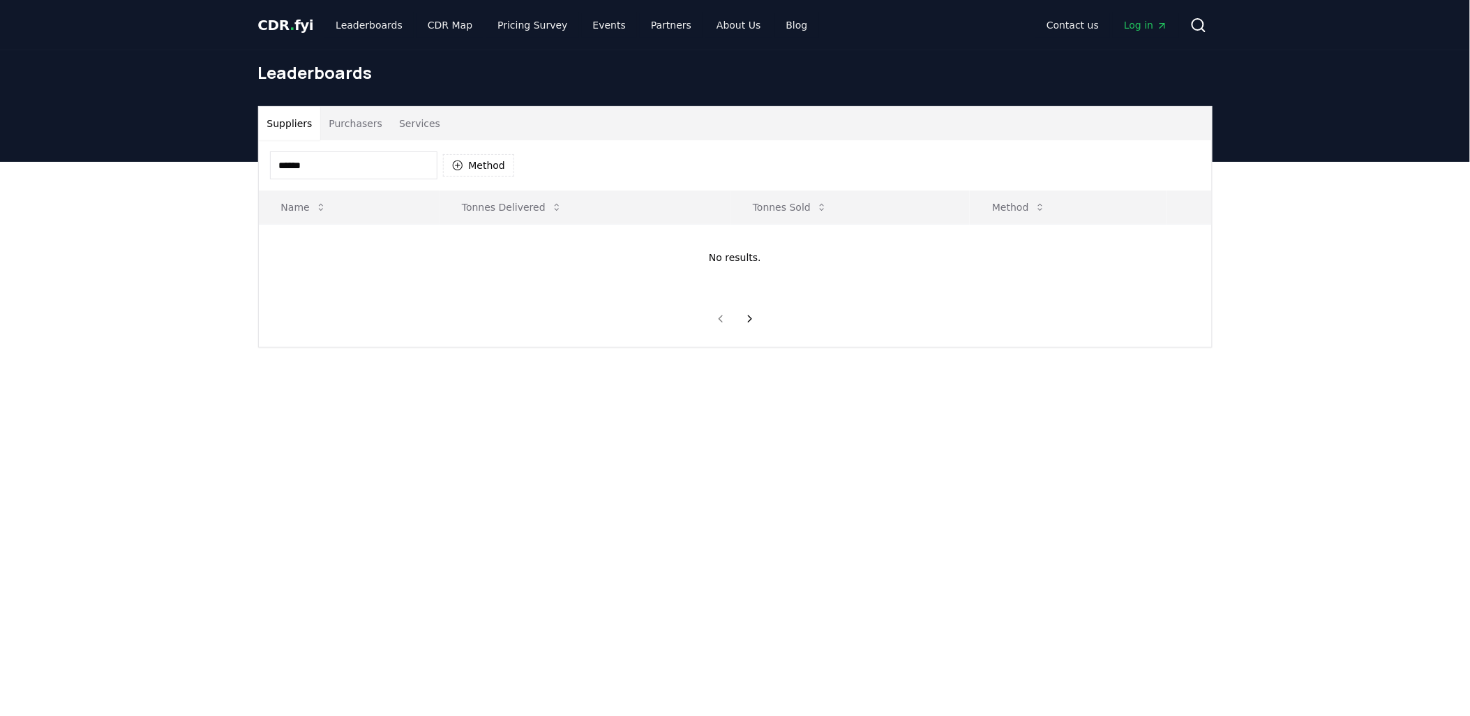
click at [283, 163] on input "******" at bounding box center [353, 165] width 167 height 28
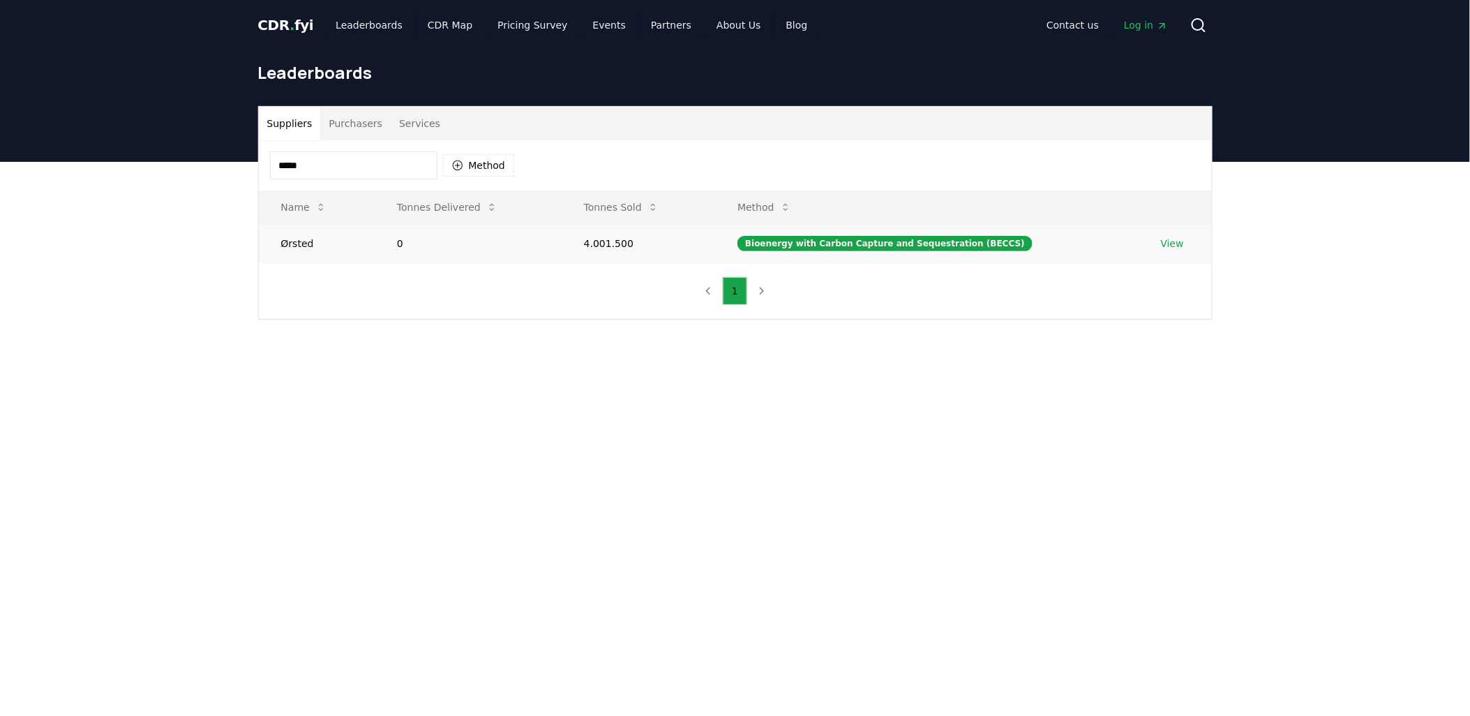
type input "*****"
click at [1169, 240] on link "View" at bounding box center [1172, 244] width 23 height 14
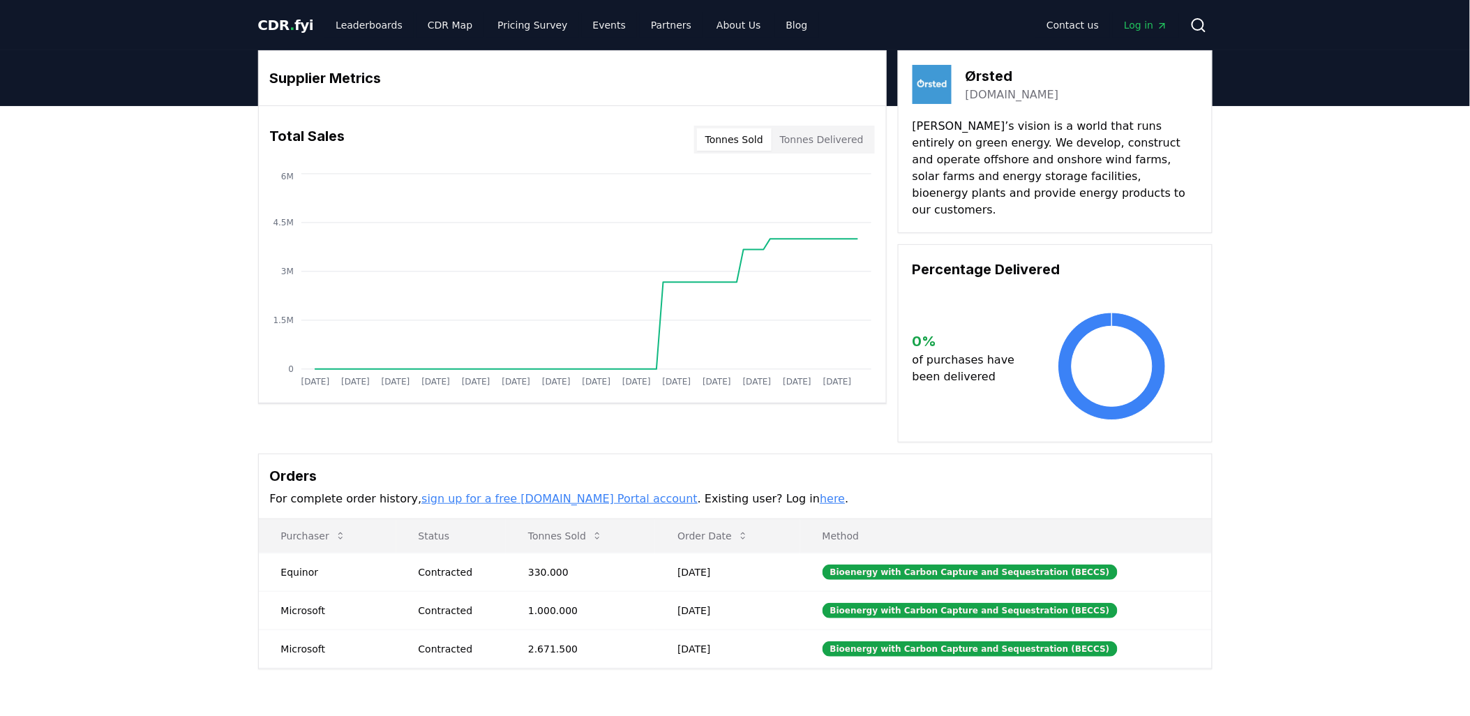
click at [999, 87] on link "orsted.com" at bounding box center [1013, 95] width 94 height 17
drag, startPoint x: 1023, startPoint y: 246, endPoint x: 1031, endPoint y: 239, distance: 11.4
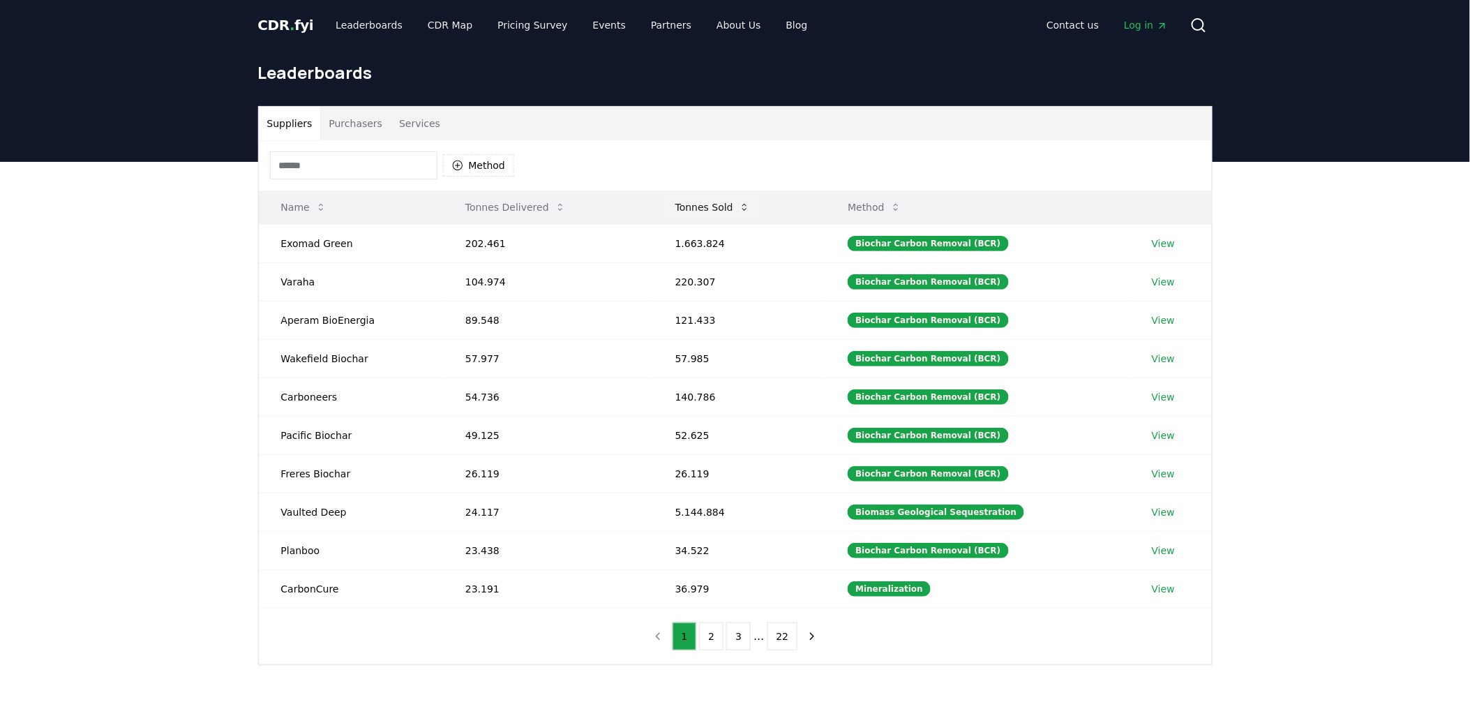
click at [719, 204] on button "Tonnes Sold" at bounding box center [712, 207] width 97 height 28
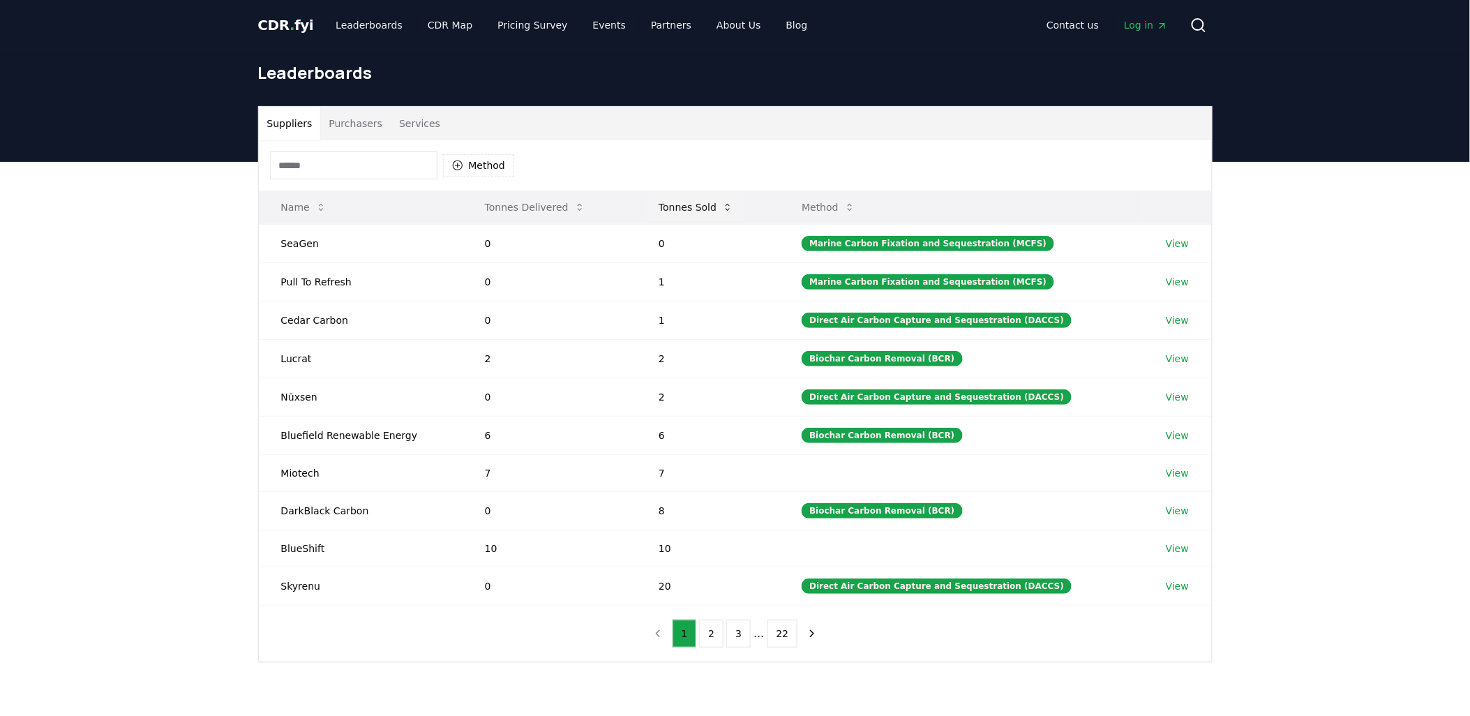
click at [719, 204] on button "Tonnes Sold" at bounding box center [696, 207] width 97 height 28
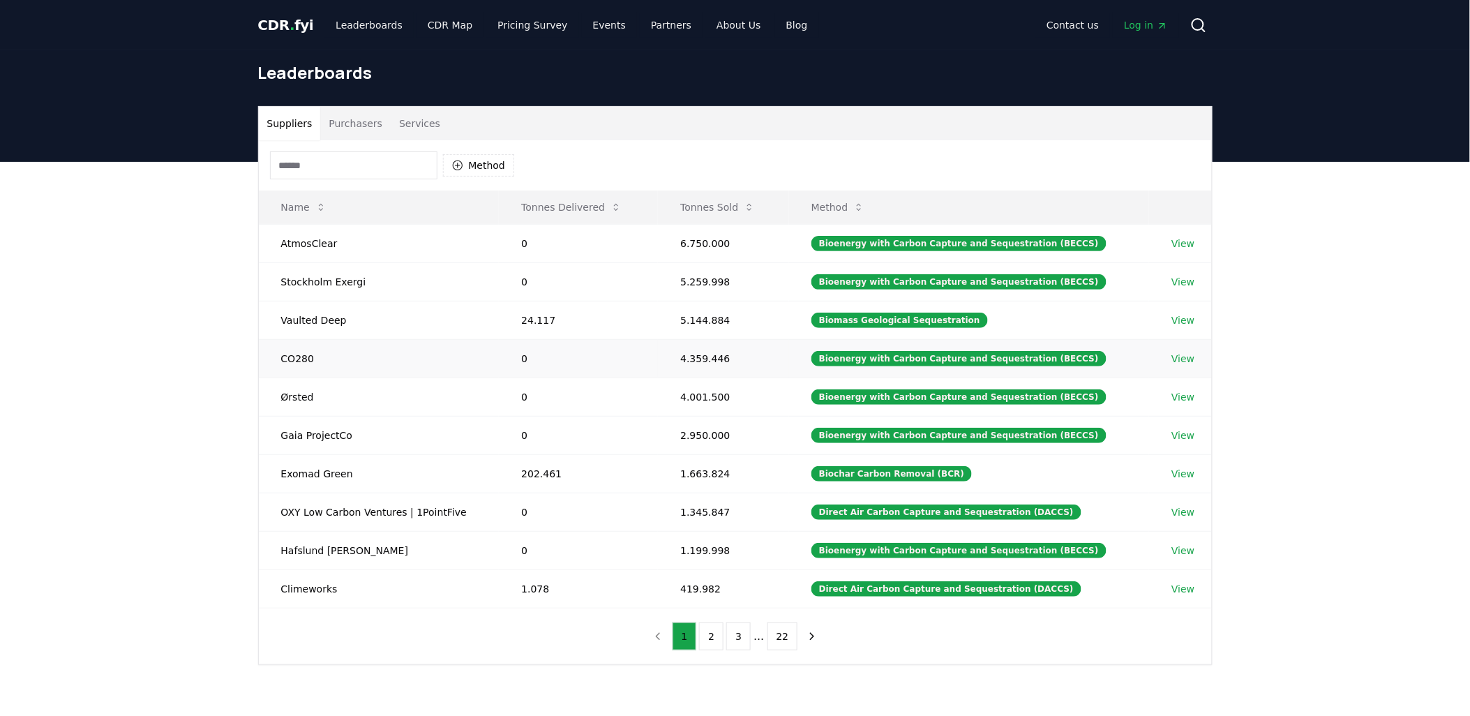
click at [1175, 354] on link "View" at bounding box center [1183, 359] width 23 height 14
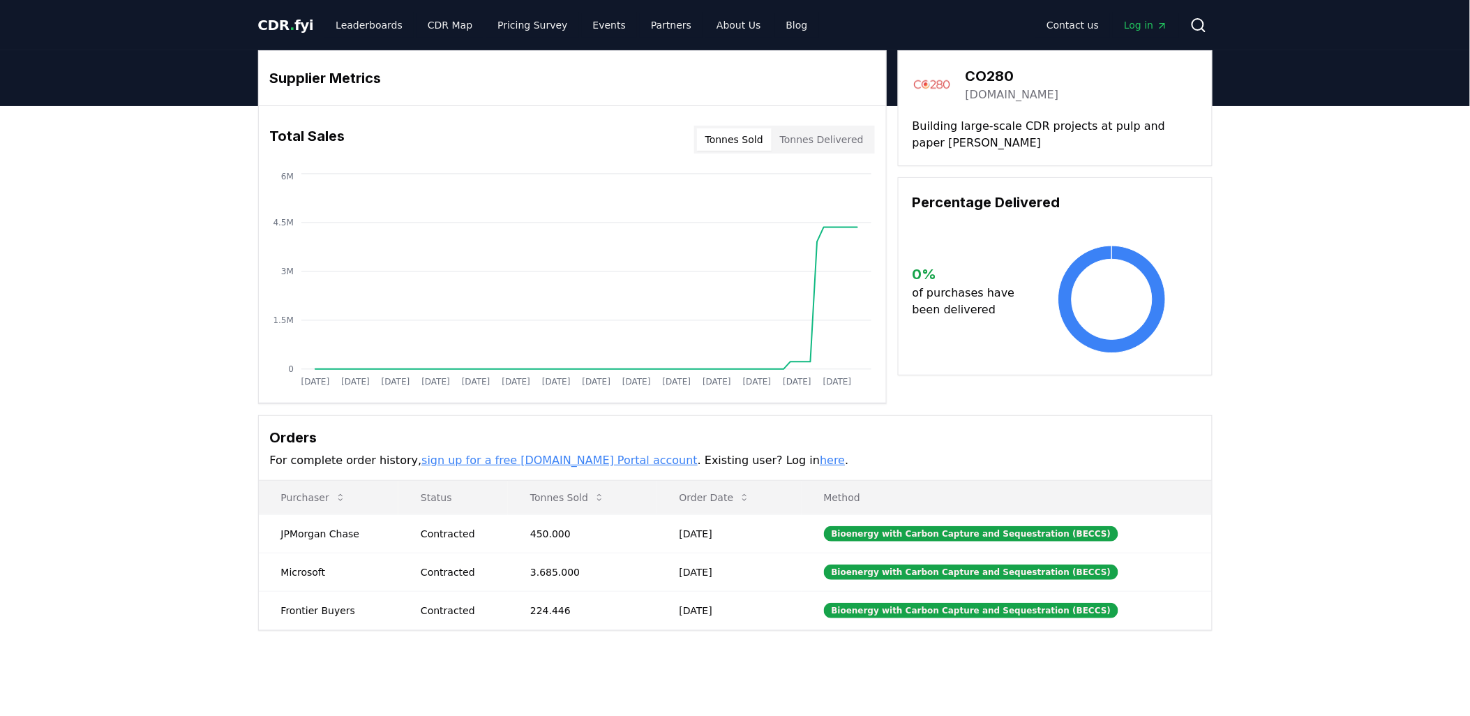
drag, startPoint x: 492, startPoint y: 158, endPoint x: 489, endPoint y: 166, distance: 8.2
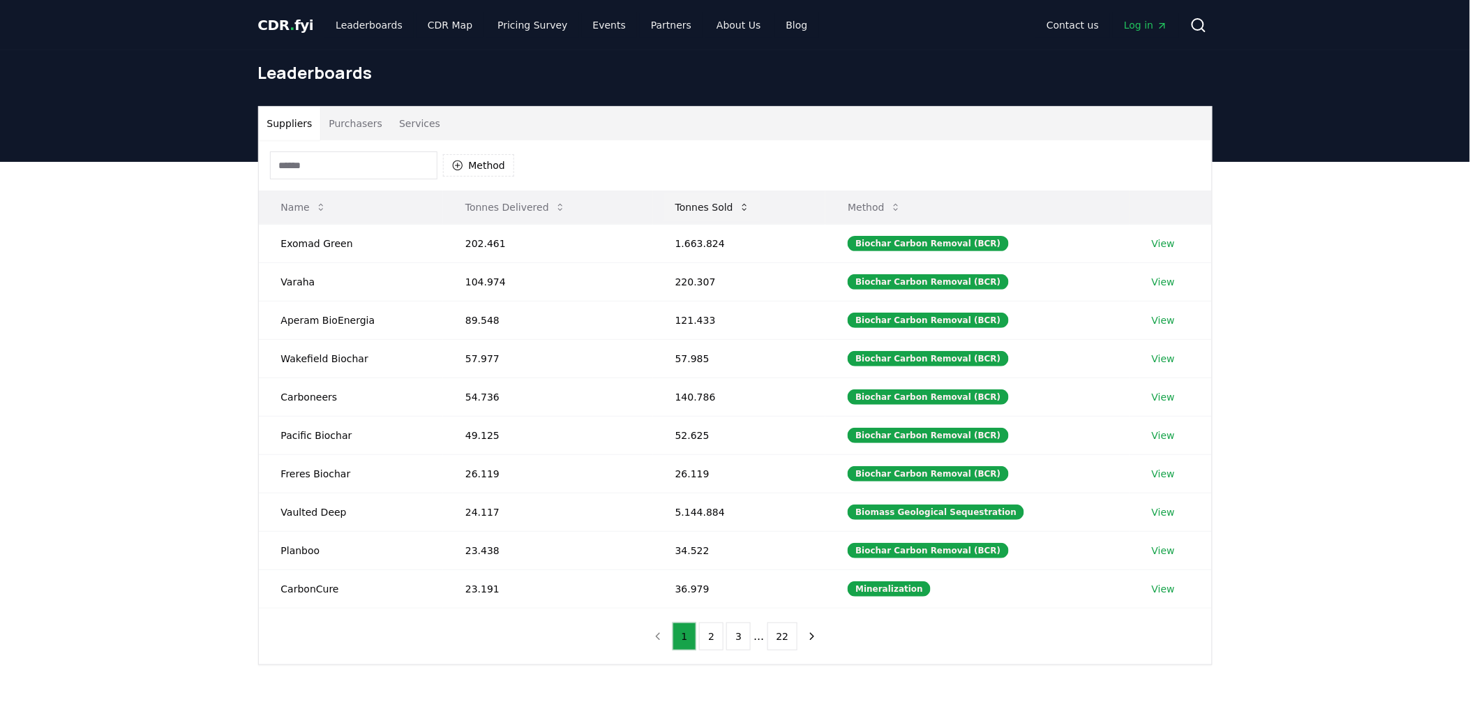
click at [708, 202] on button "Tonnes Sold" at bounding box center [712, 207] width 97 height 28
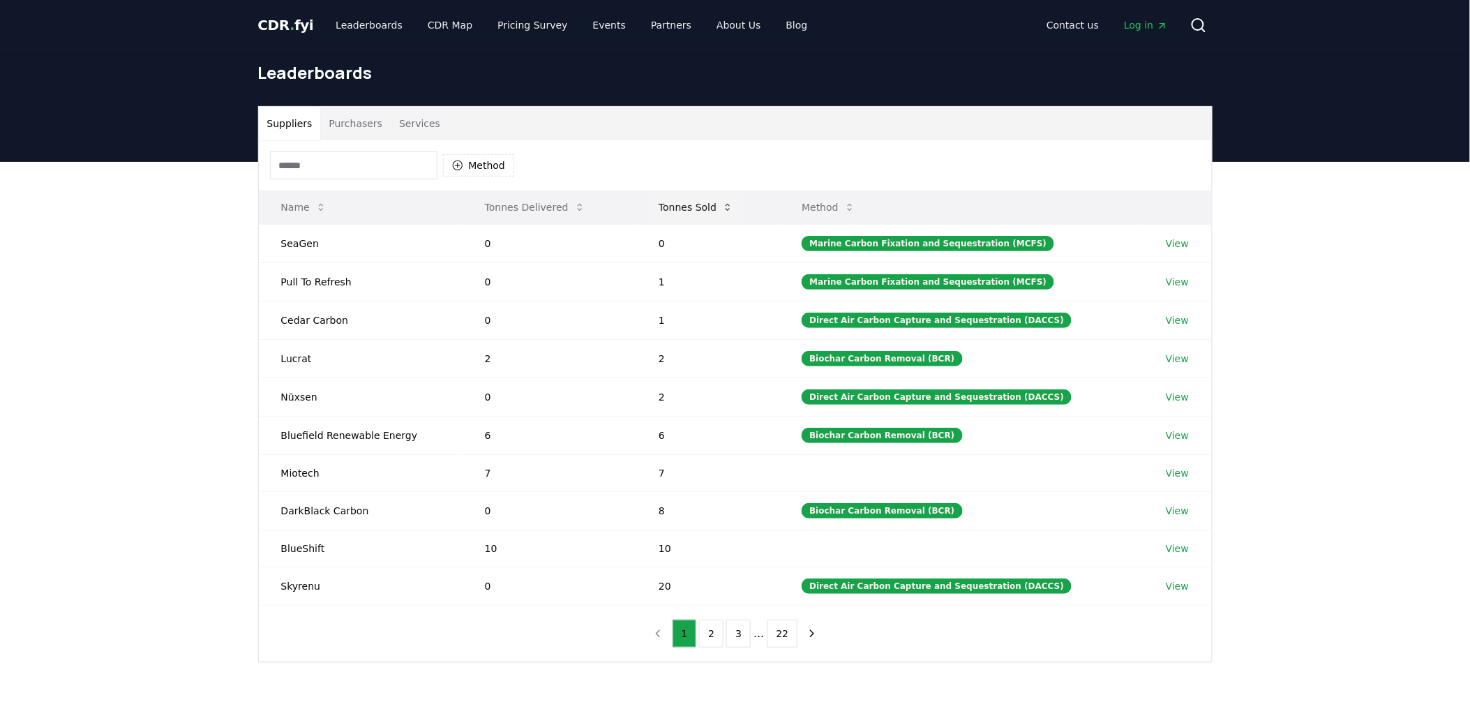
click at [708, 202] on button "Tonnes Sold" at bounding box center [696, 207] width 97 height 28
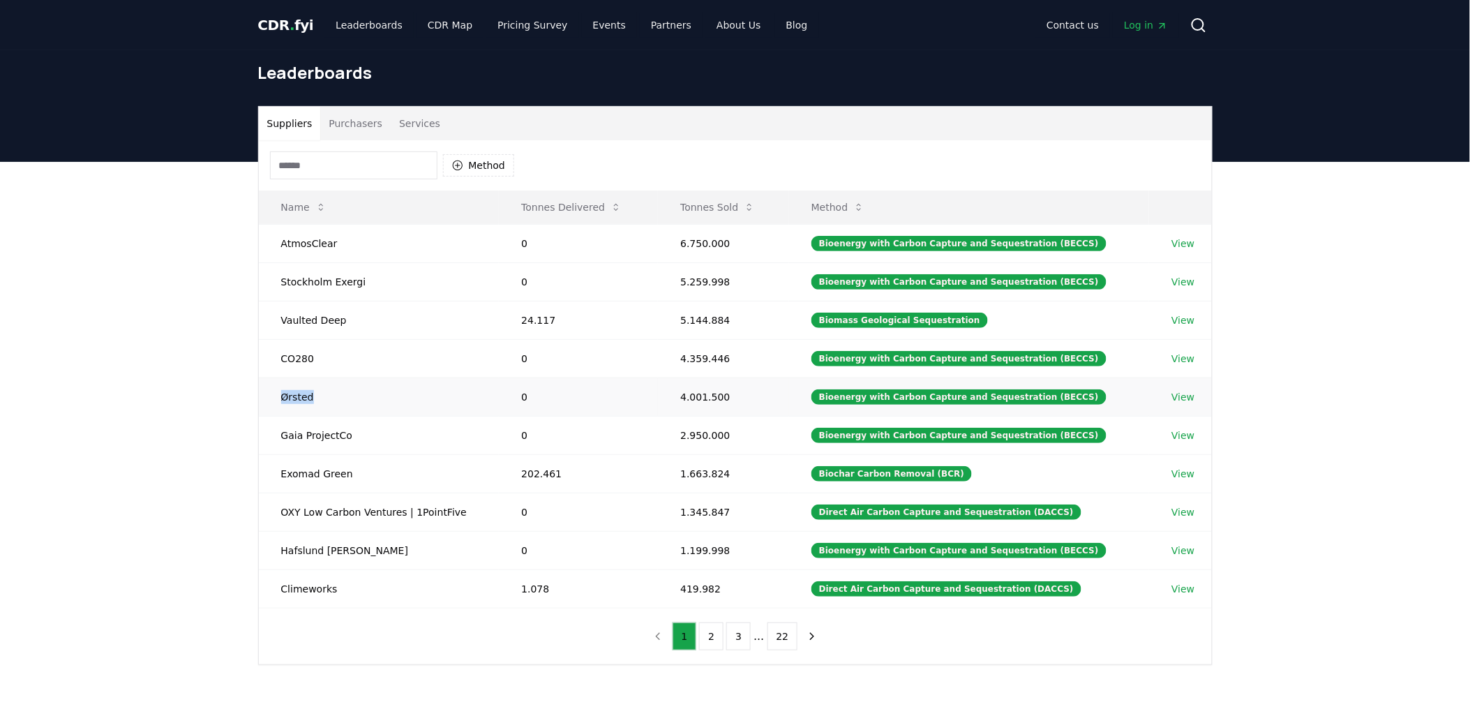
drag, startPoint x: 334, startPoint y: 400, endPoint x: 270, endPoint y: 401, distance: 63.5
click at [270, 401] on td "Ørsted" at bounding box center [379, 397] width 241 height 38
copy td "Ørsted"
drag, startPoint x: 385, startPoint y: 436, endPoint x: 261, endPoint y: 445, distance: 123.8
click at [261, 445] on td "Gaia ProjectCo" at bounding box center [379, 435] width 241 height 38
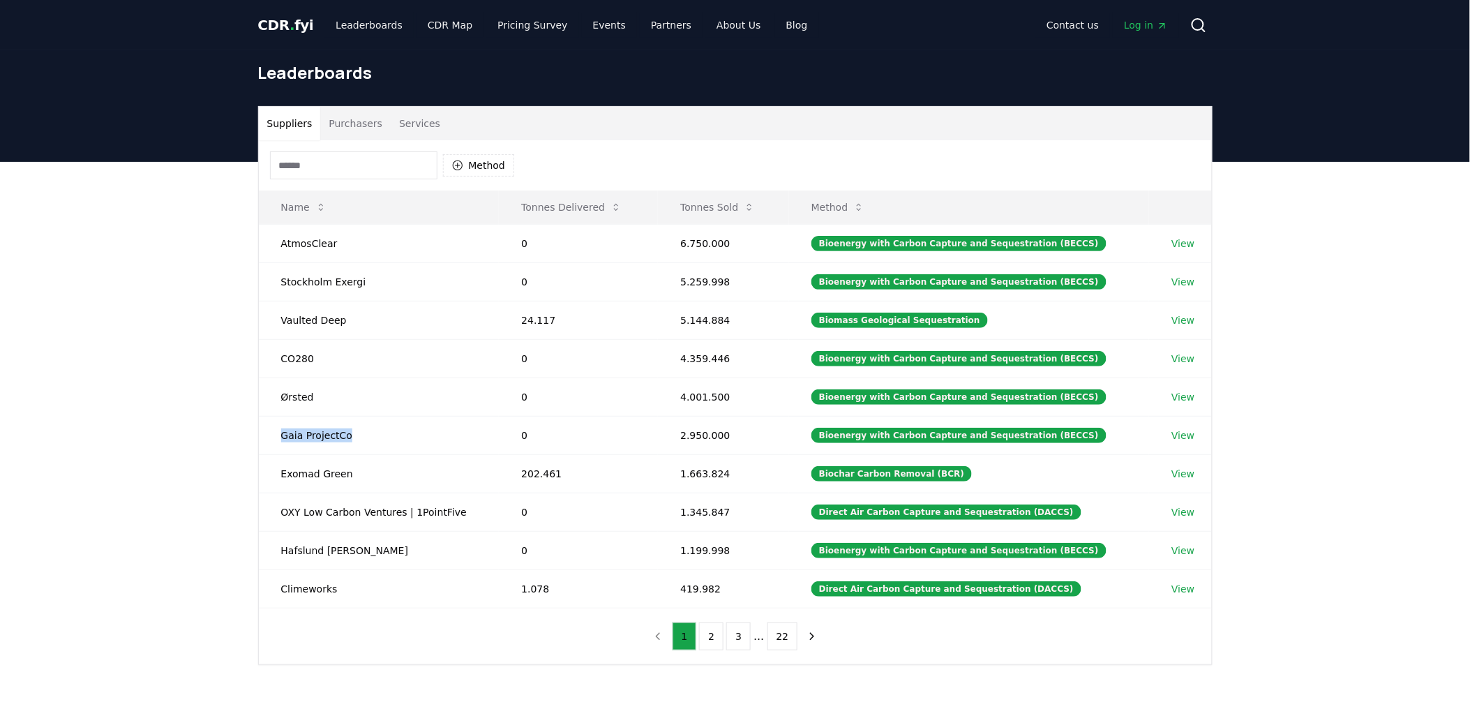
copy td "Gaia ProjectCo"
drag, startPoint x: 368, startPoint y: 482, endPoint x: 269, endPoint y: 477, distance: 99.2
click at [269, 477] on td "Exomad Green" at bounding box center [379, 473] width 241 height 38
copy td "Exomad Green"
drag, startPoint x: 484, startPoint y: 514, endPoint x: 282, endPoint y: 513, distance: 202.4
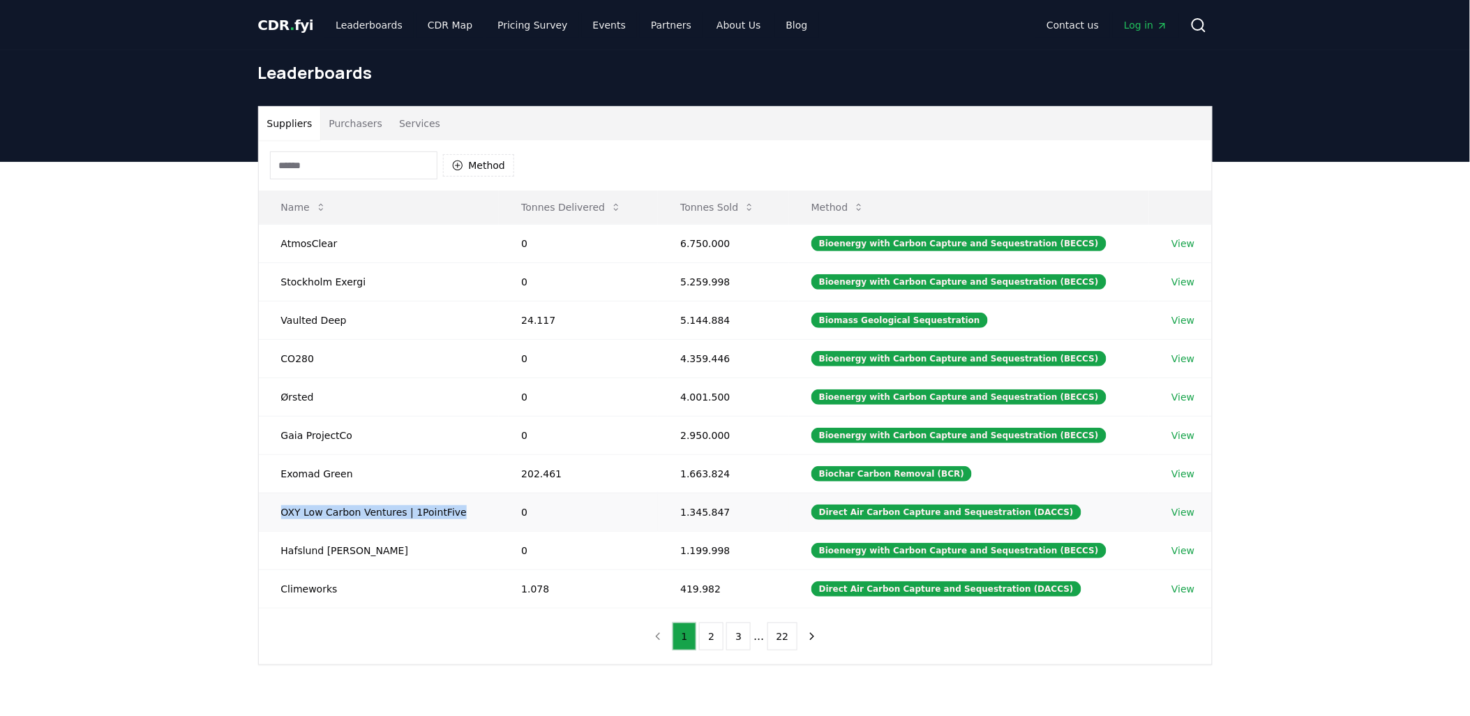
click at [282, 513] on td "OXY Low Carbon Ventures | 1PointFive" at bounding box center [379, 512] width 241 height 38
copy td "OXY Low Carbon Ventures | 1PointFive"
drag, startPoint x: 388, startPoint y: 542, endPoint x: 281, endPoint y: 562, distance: 108.8
click at [281, 562] on td "Hafslund [PERSON_NAME]" at bounding box center [379, 550] width 241 height 38
copy td "Hafslund [PERSON_NAME]"
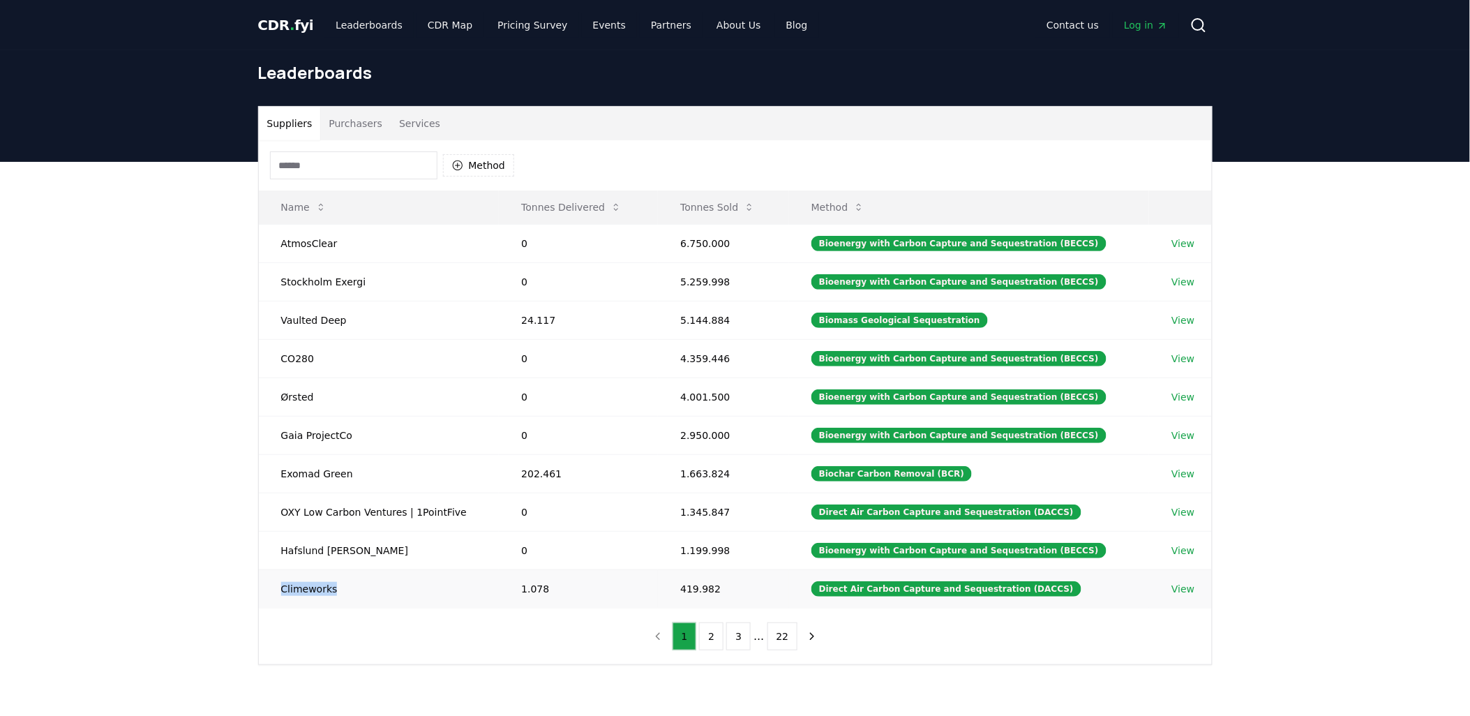
drag, startPoint x: 379, startPoint y: 590, endPoint x: 269, endPoint y: 597, distance: 110.5
click at [269, 597] on td "Climeworks" at bounding box center [379, 588] width 241 height 38
copy td "Climeworks"
drag, startPoint x: 371, startPoint y: 124, endPoint x: 386, endPoint y: 135, distance: 19.0
click at [371, 124] on button "Purchasers" at bounding box center [355, 123] width 70 height 33
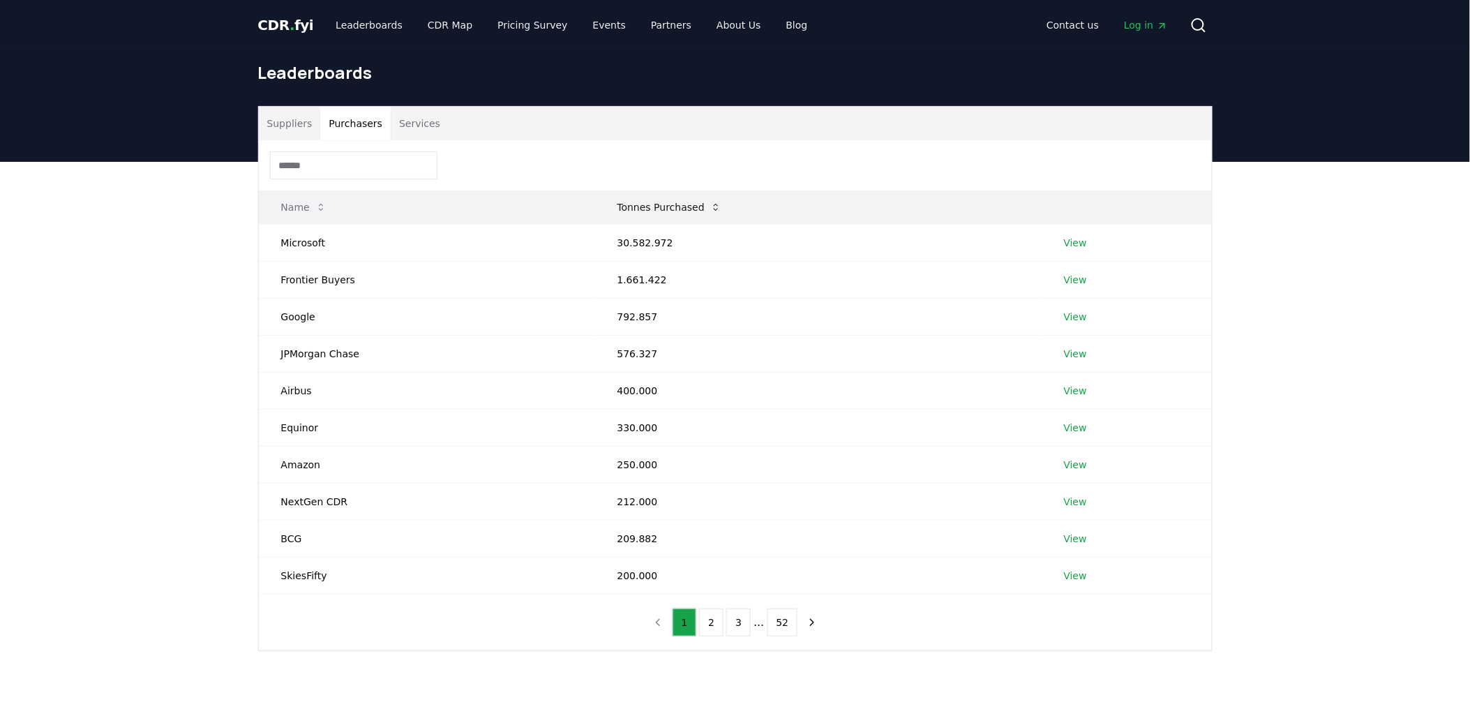
click at [659, 200] on button "Tonnes Purchased" at bounding box center [669, 207] width 126 height 28
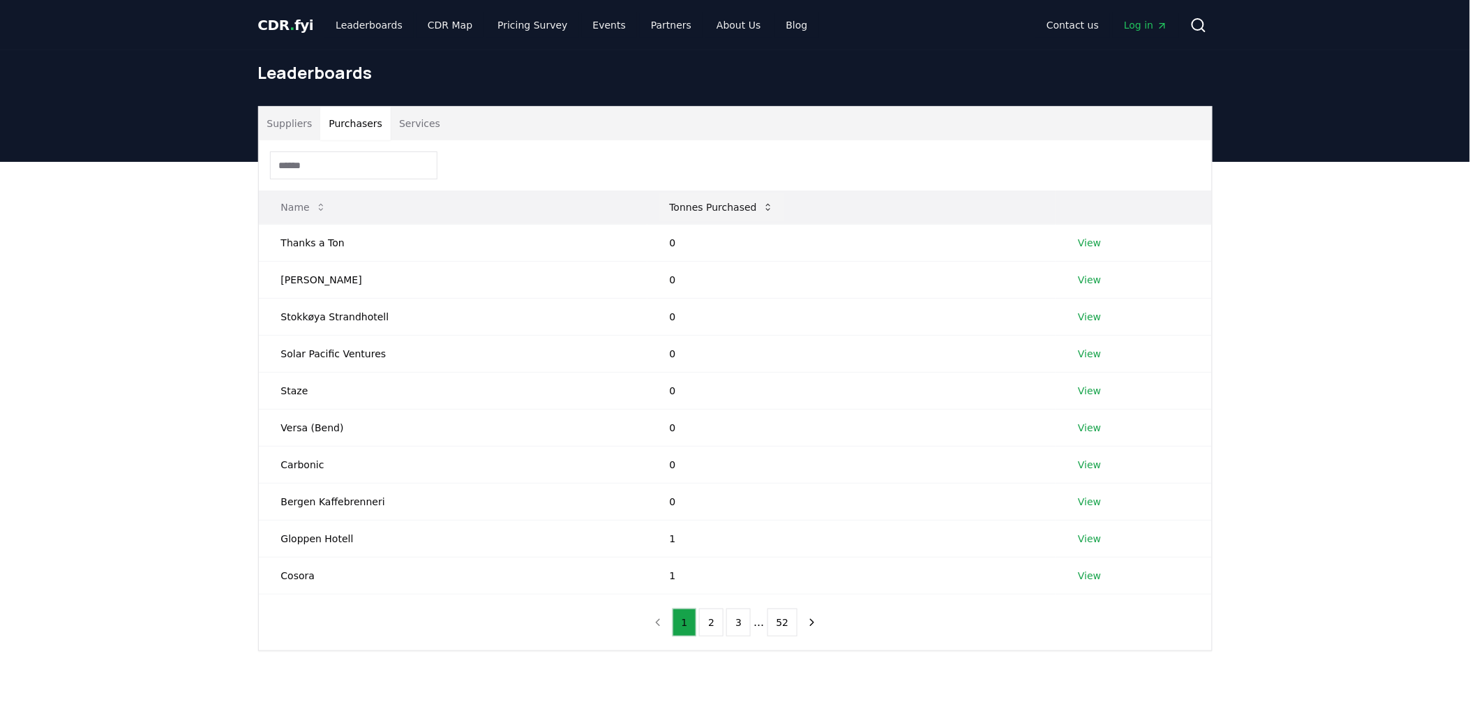
click at [678, 202] on button "Tonnes Purchased" at bounding box center [722, 207] width 126 height 28
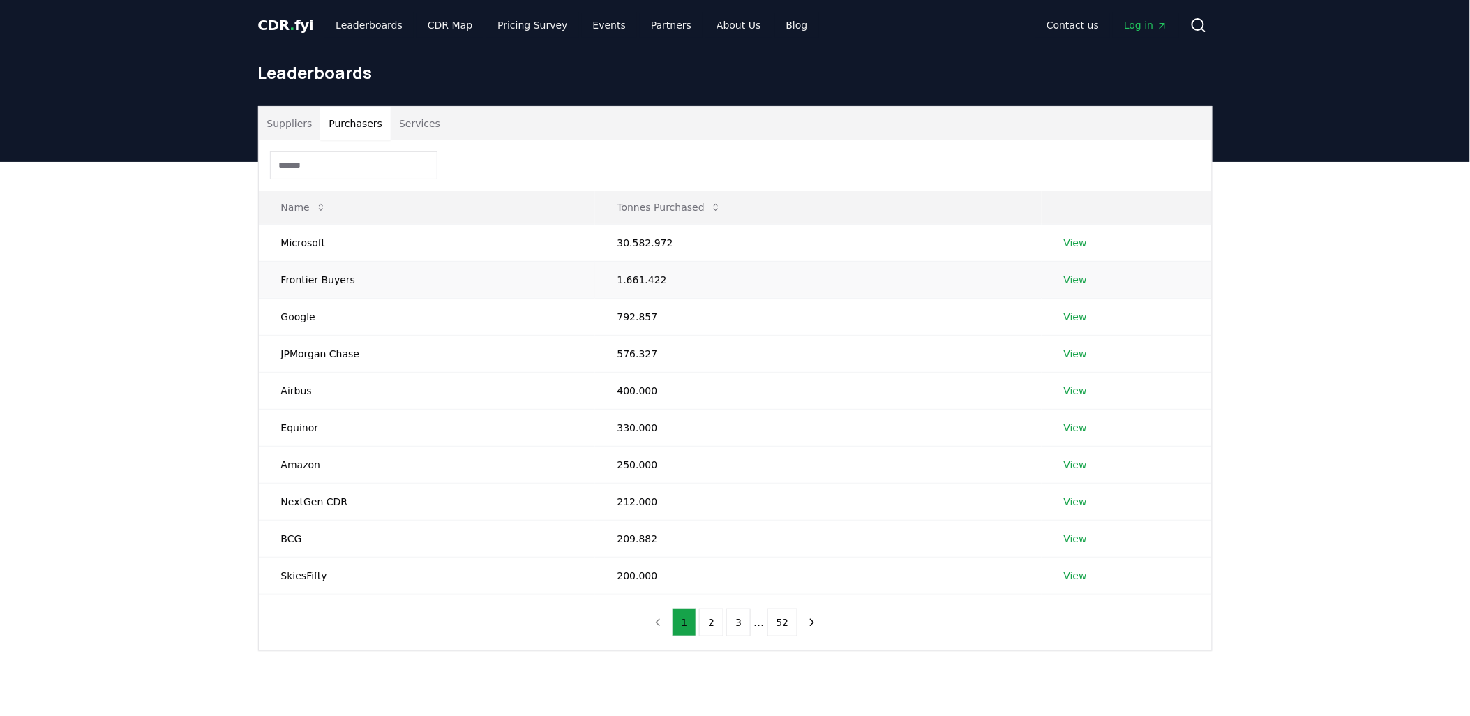
click at [415, 291] on td "Frontier Buyers" at bounding box center [427, 279] width 336 height 37
